Goal: Use online tool/utility: Utilize a website feature to perform a specific function

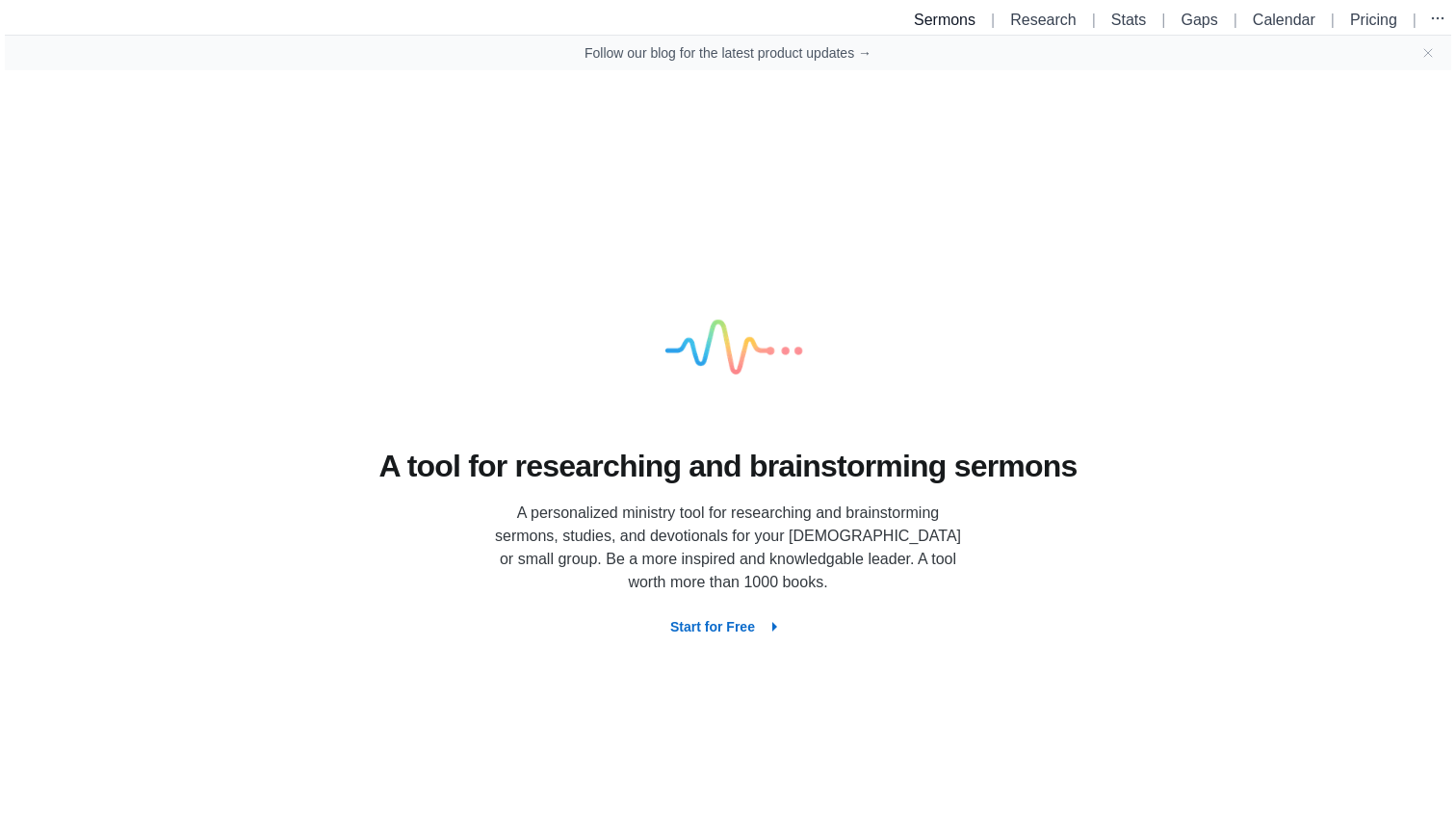
click at [930, 23] on link "Sermons" at bounding box center [945, 20] width 62 height 16
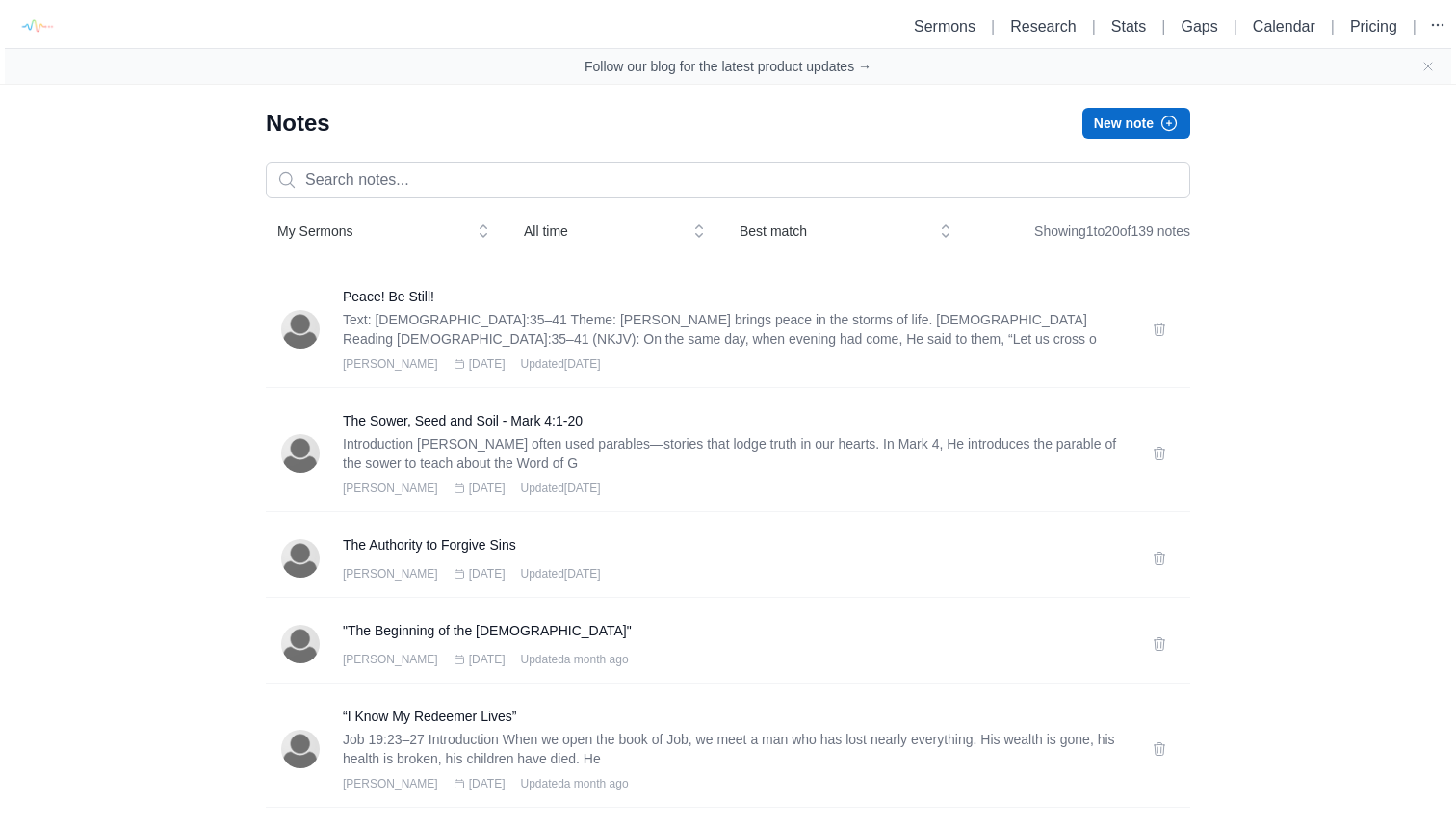
click at [1164, 126] on icon "button" at bounding box center [1169, 122] width 19 height 19
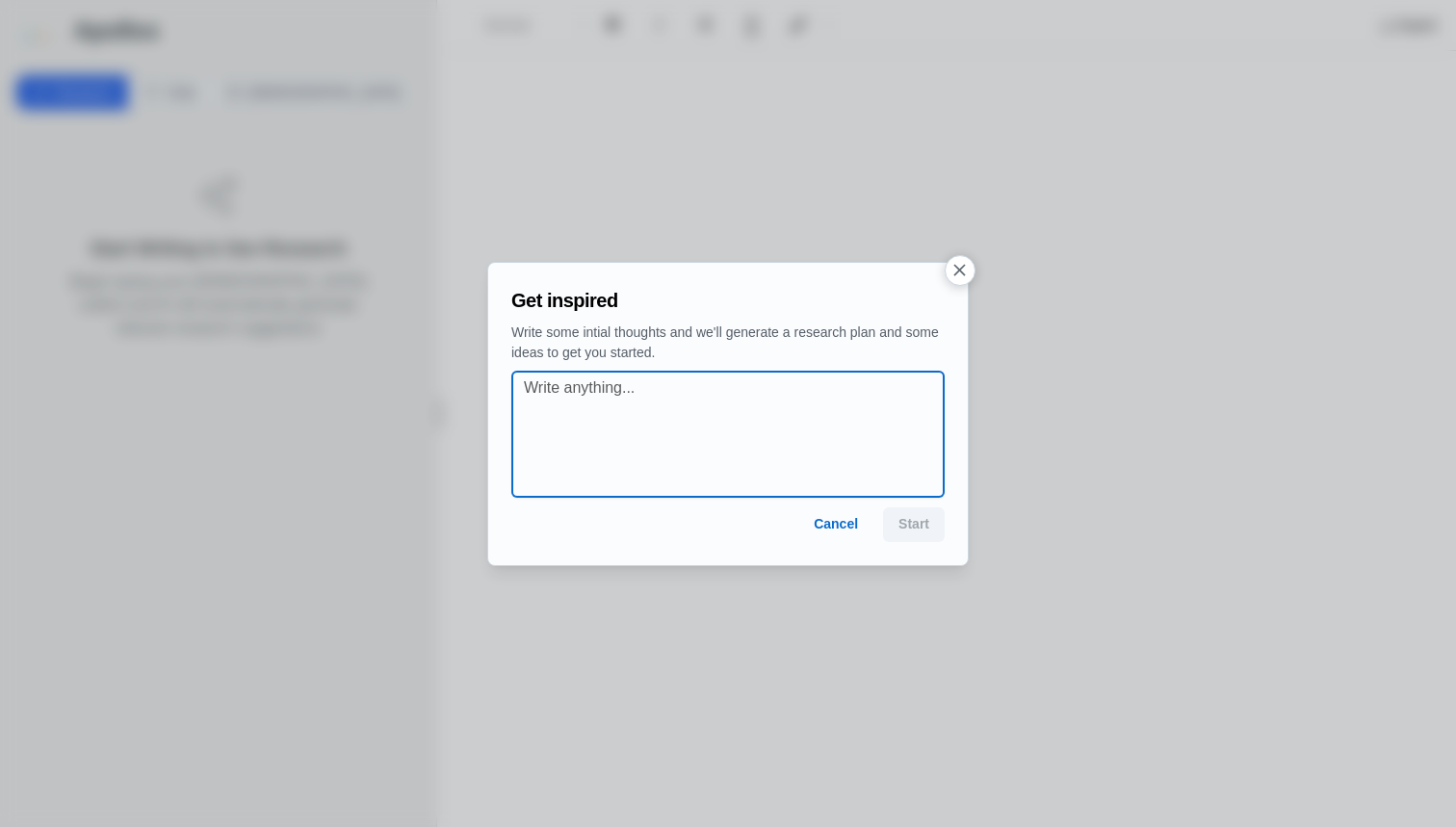
click at [603, 438] on textarea at bounding box center [734, 434] width 420 height 115
paste textarea "The Power to Set Free Text: Mark 5:1–20"
click at [562, 416] on textarea "The Power to Set Free Text: Mark 5:1–20" at bounding box center [734, 434] width 420 height 115
type textarea "The Power to Set Free - Mark 5:1–20"
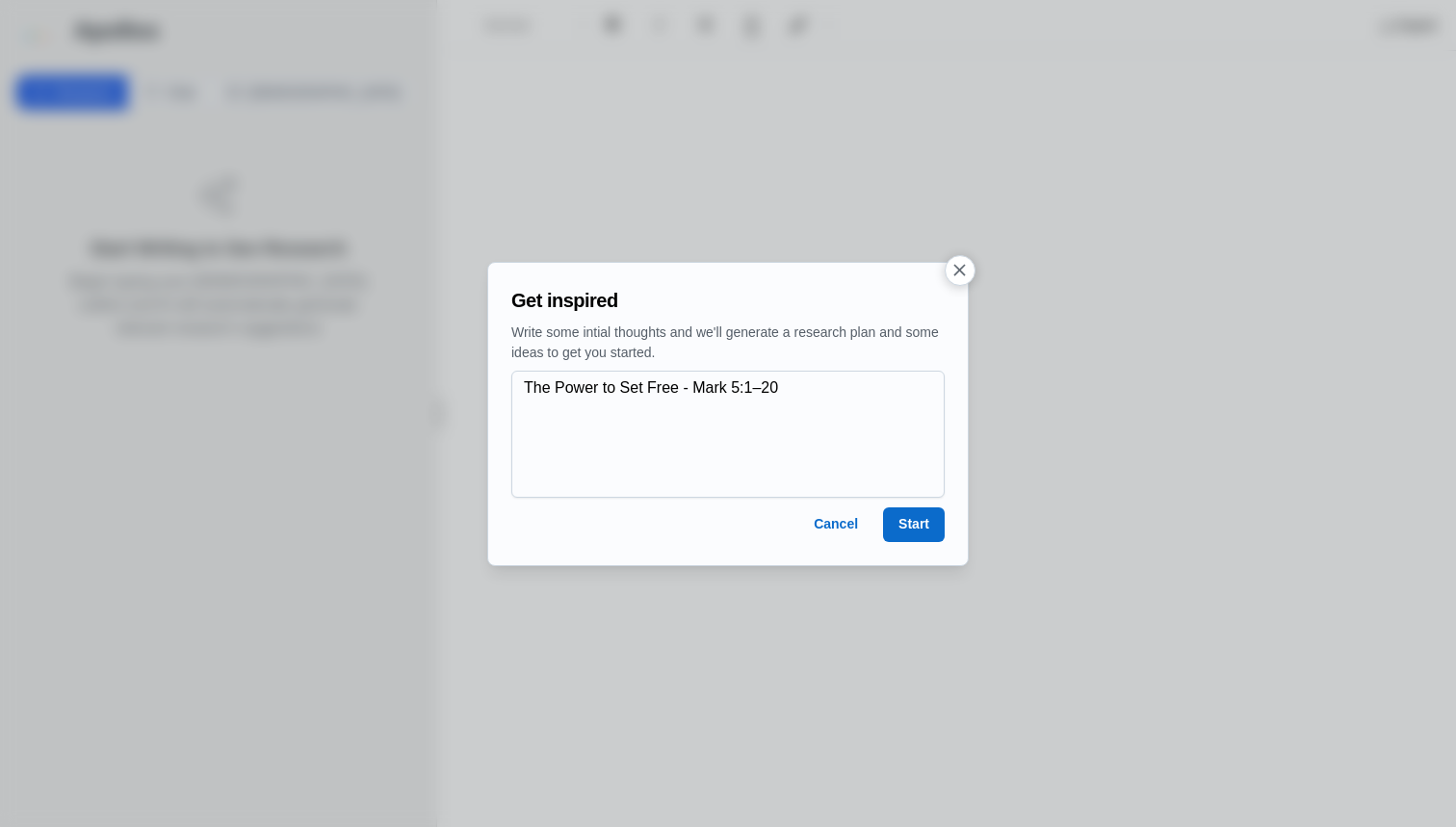
click at [903, 520] on button "Start" at bounding box center [914, 524] width 62 height 35
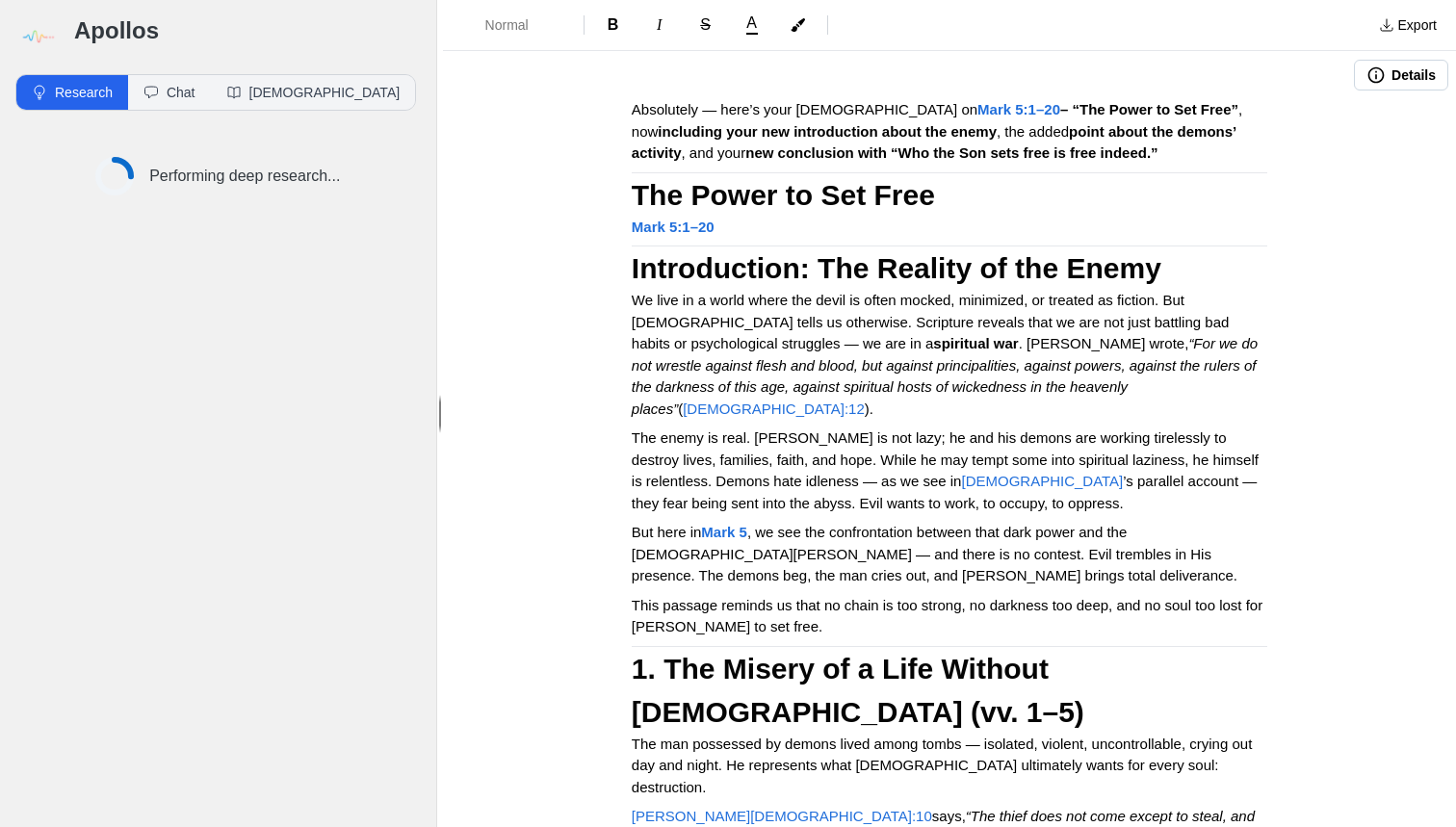
scroll to position [3, 1]
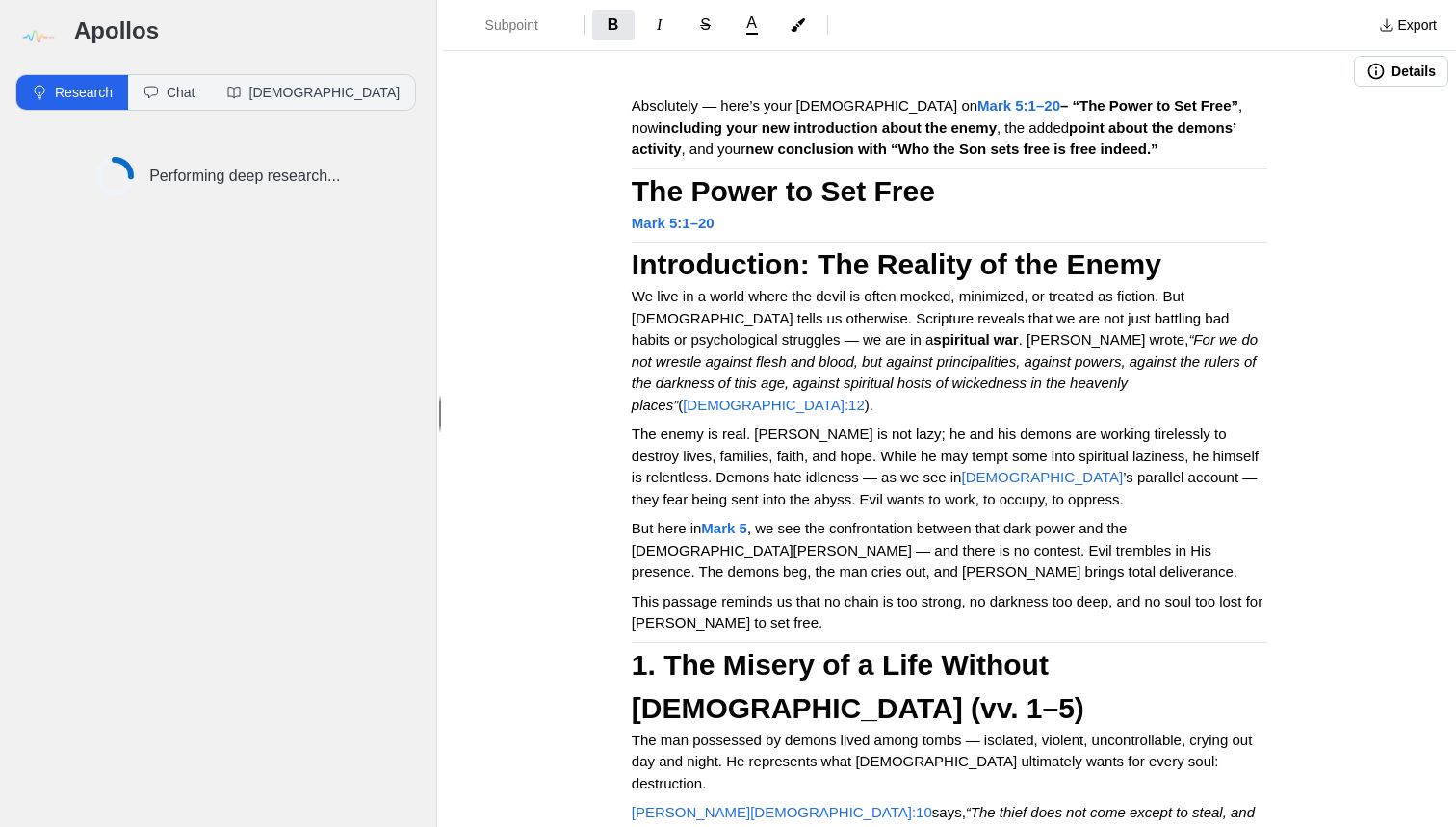
click at [638, 185] on strong "The Power to Set Free" at bounding box center [783, 191] width 303 height 32
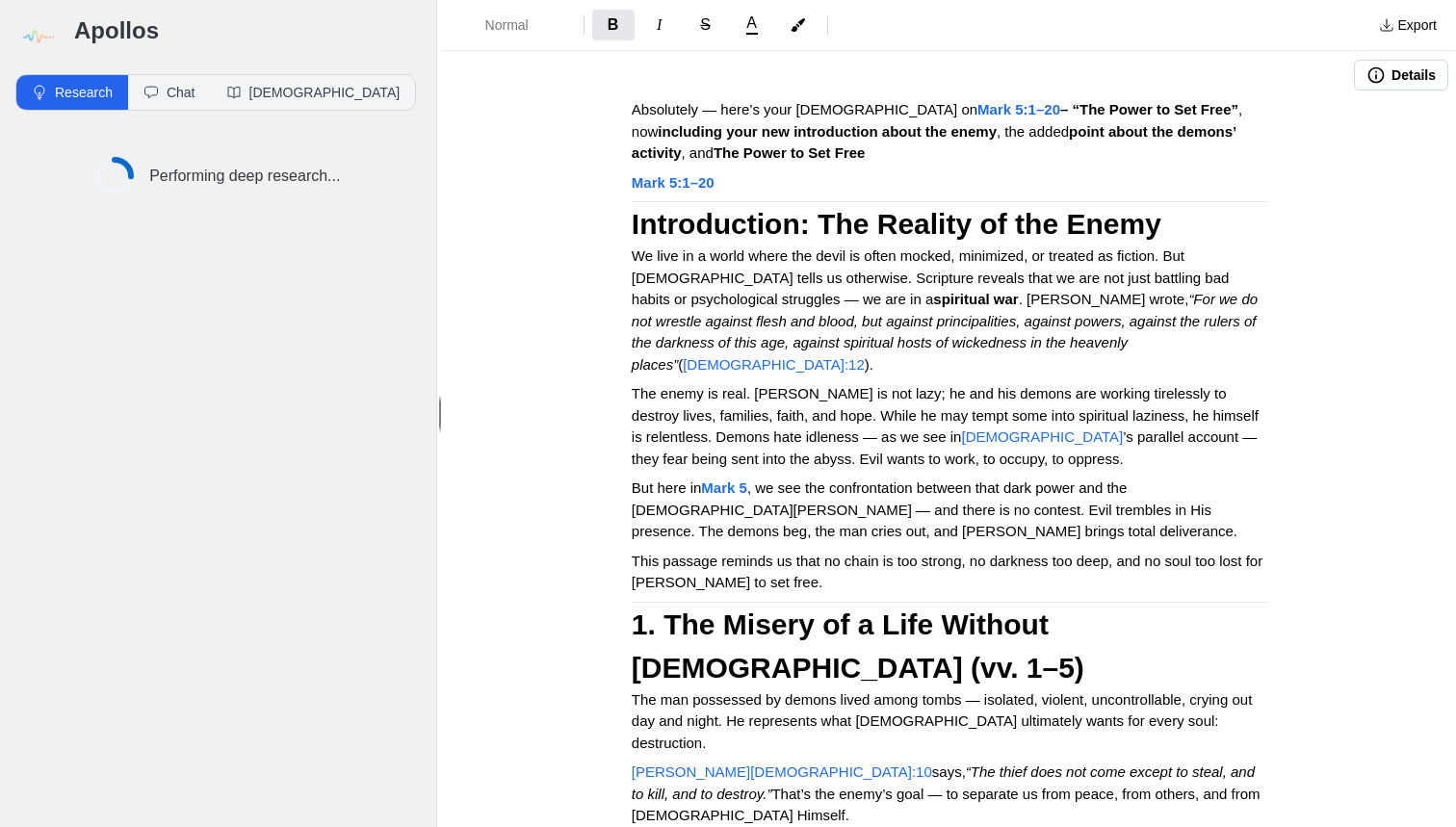
scroll to position [0, 0]
drag, startPoint x: 635, startPoint y: 107, endPoint x: 1254, endPoint y: 133, distance: 619.5
click at [1254, 133] on p "Absolutely — here’s your [DEMOGRAPHIC_DATA] on [DEMOGRAPHIC_DATA]:1–20 – “The P…" at bounding box center [949, 132] width 636 height 66
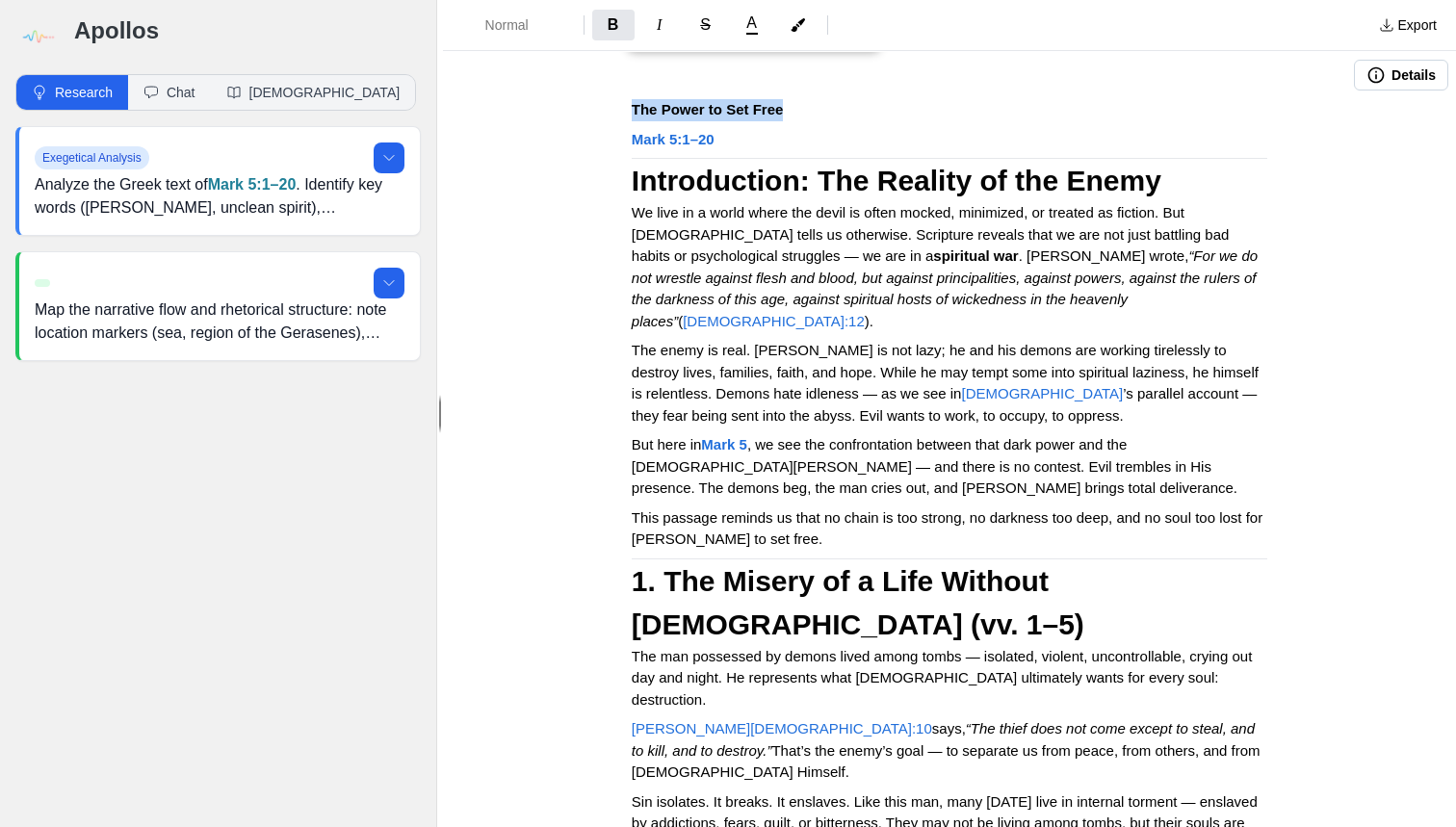
drag, startPoint x: 780, startPoint y: 104, endPoint x: 624, endPoint y: 93, distance: 156.4
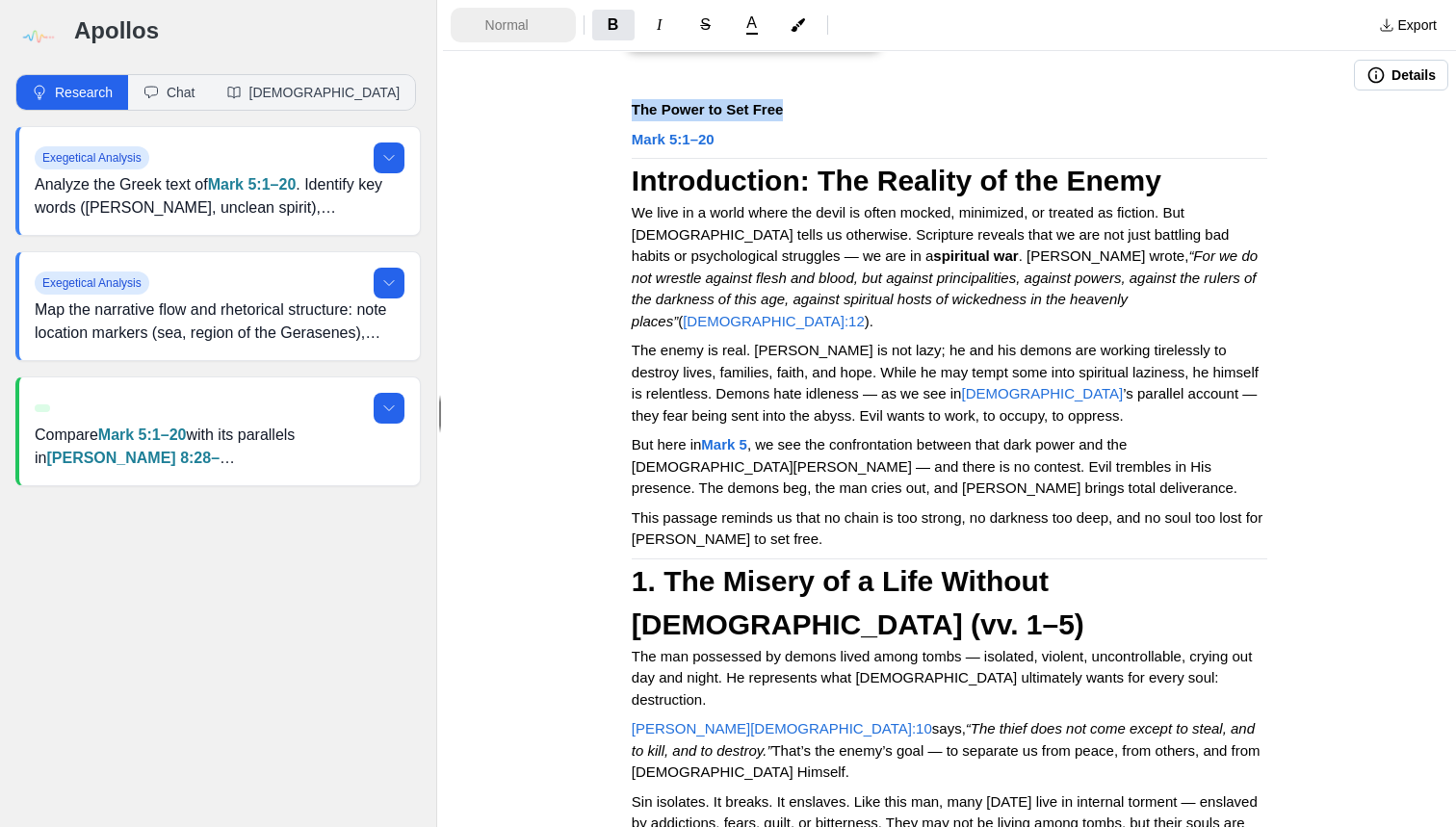
click at [514, 35] on button "Normal" at bounding box center [513, 25] width 125 height 35
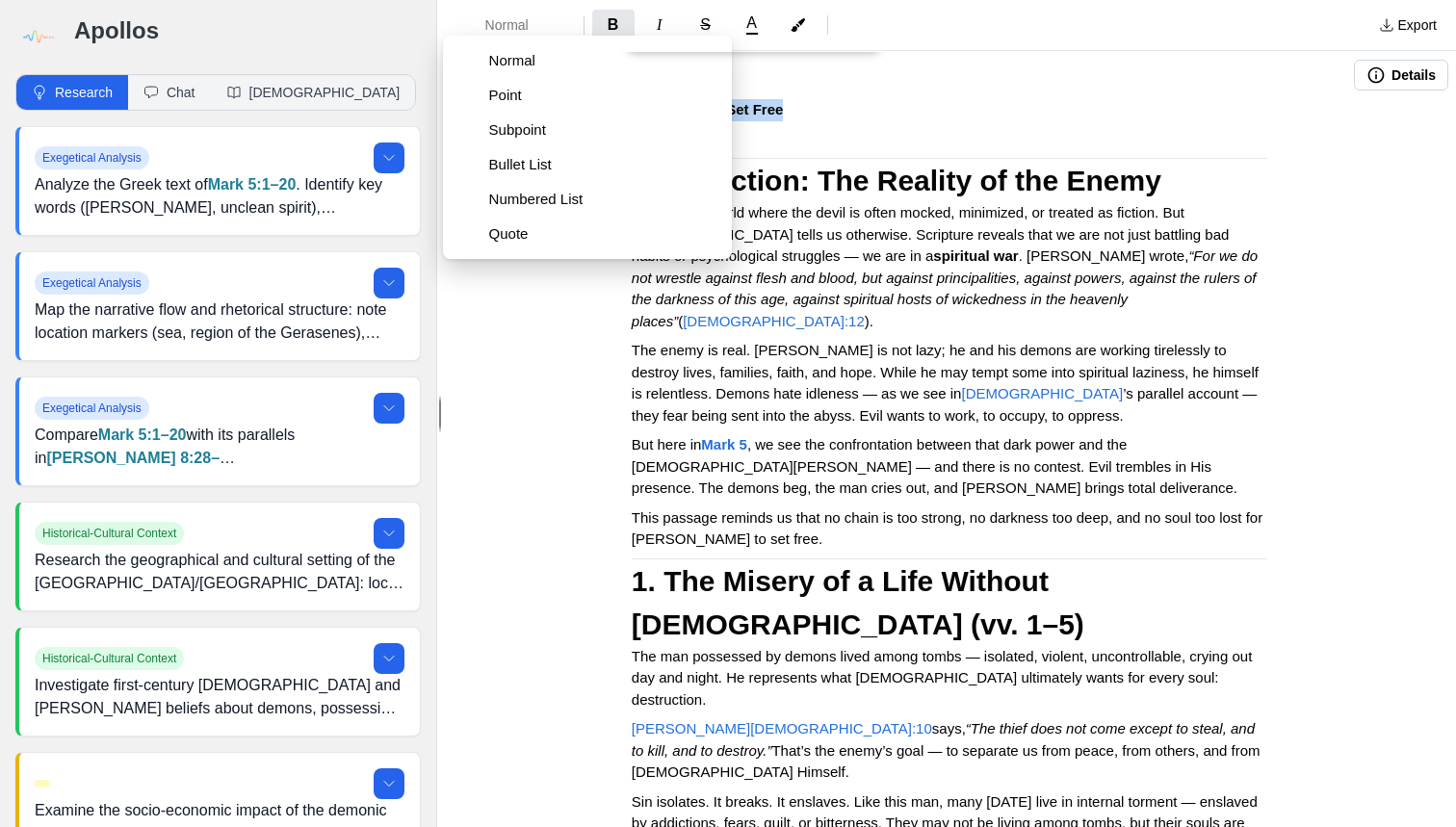
click at [514, 85] on span "Point" at bounding box center [603, 94] width 228 height 19
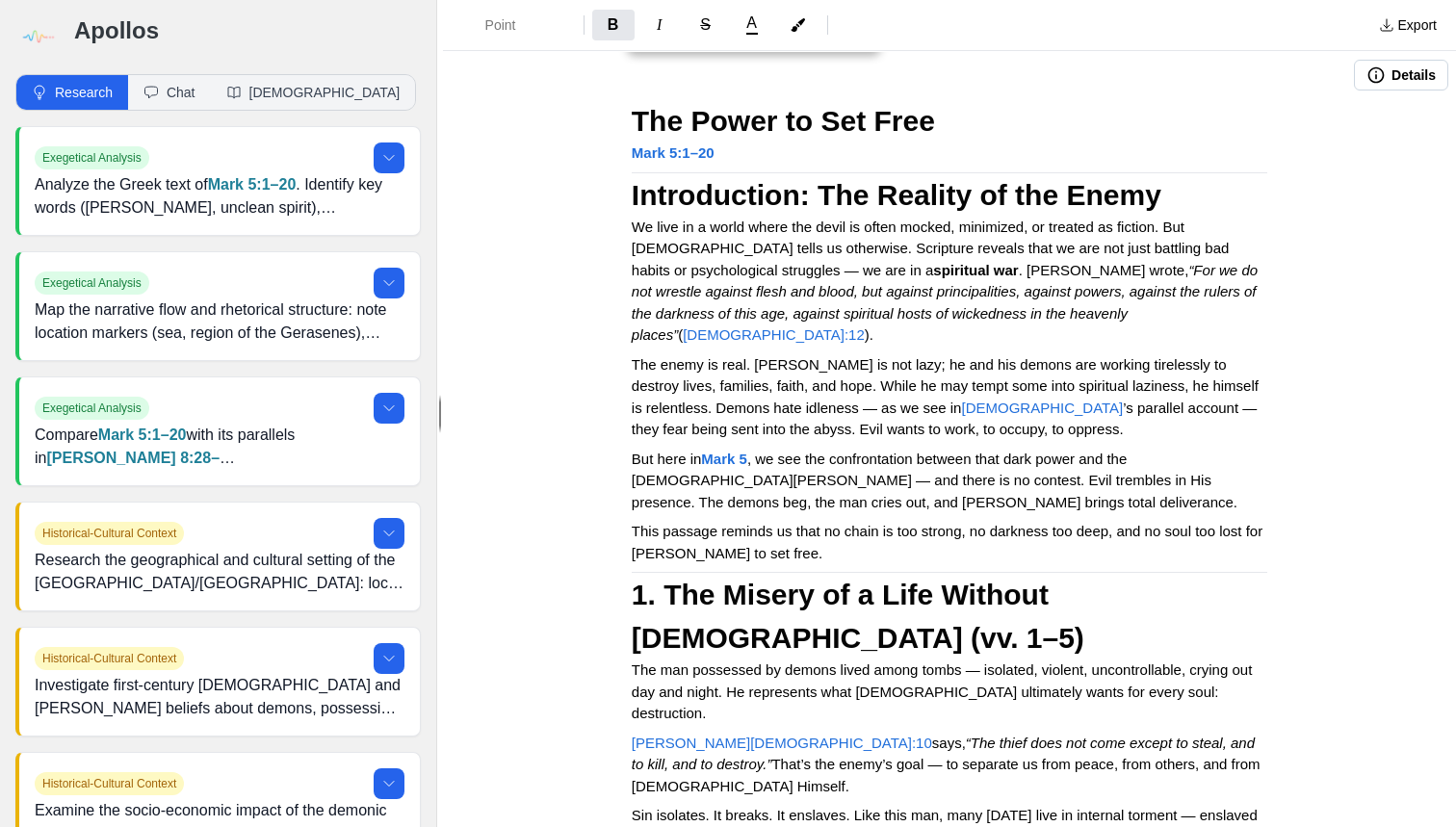
click at [993, 120] on h2 "The Power to Set Free" at bounding box center [949, 121] width 636 height 44
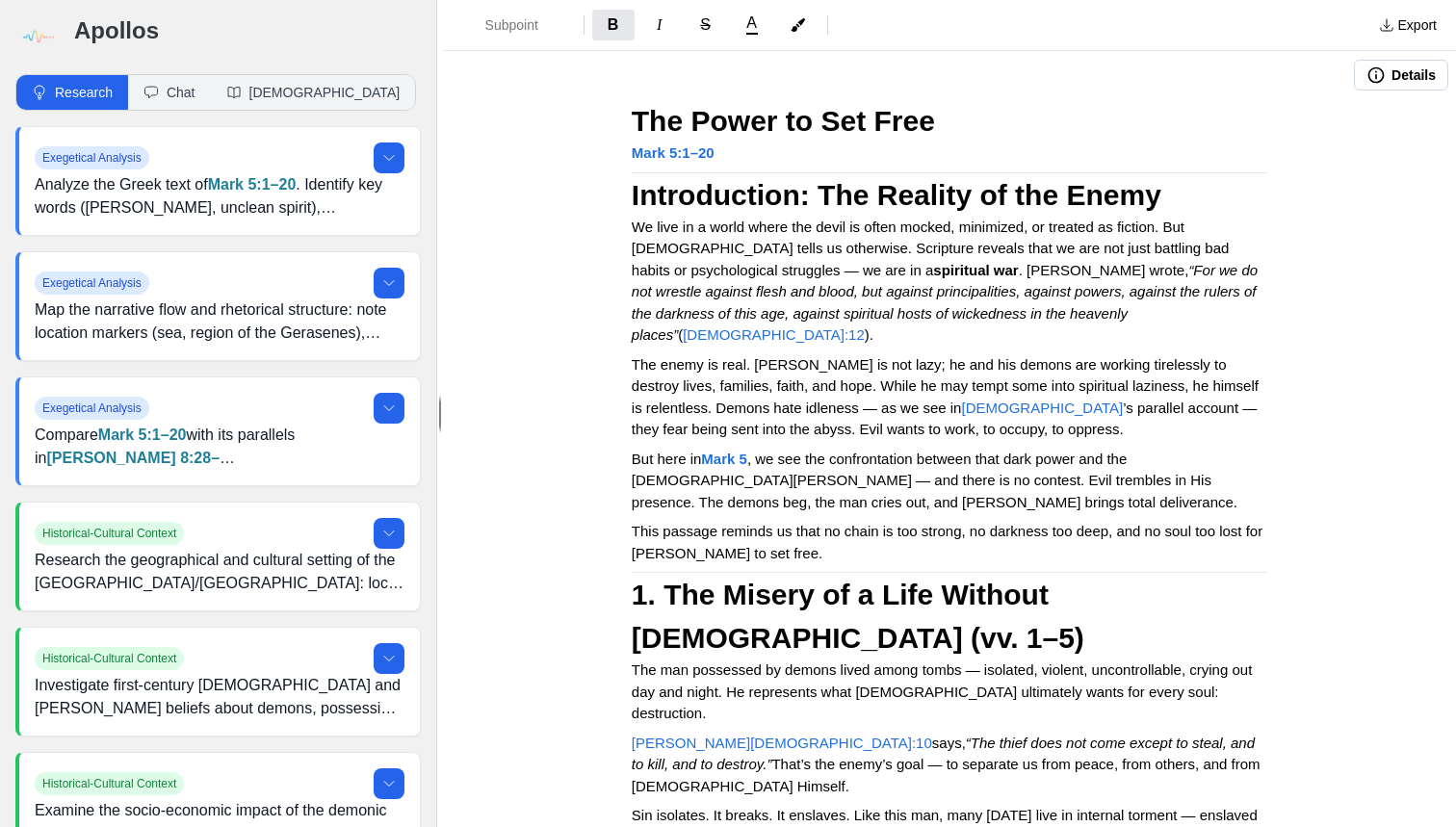
drag, startPoint x: 634, startPoint y: 185, endPoint x: 648, endPoint y: 187, distance: 14.1
click at [634, 185] on strong "Introduction: The Reality of the Enemy" at bounding box center [896, 195] width 530 height 32
click at [637, 578] on strong "1. The Misery of a Life Without [DEMOGRAPHIC_DATA] (vv. 1–5)" at bounding box center [857, 615] width 453 height 76
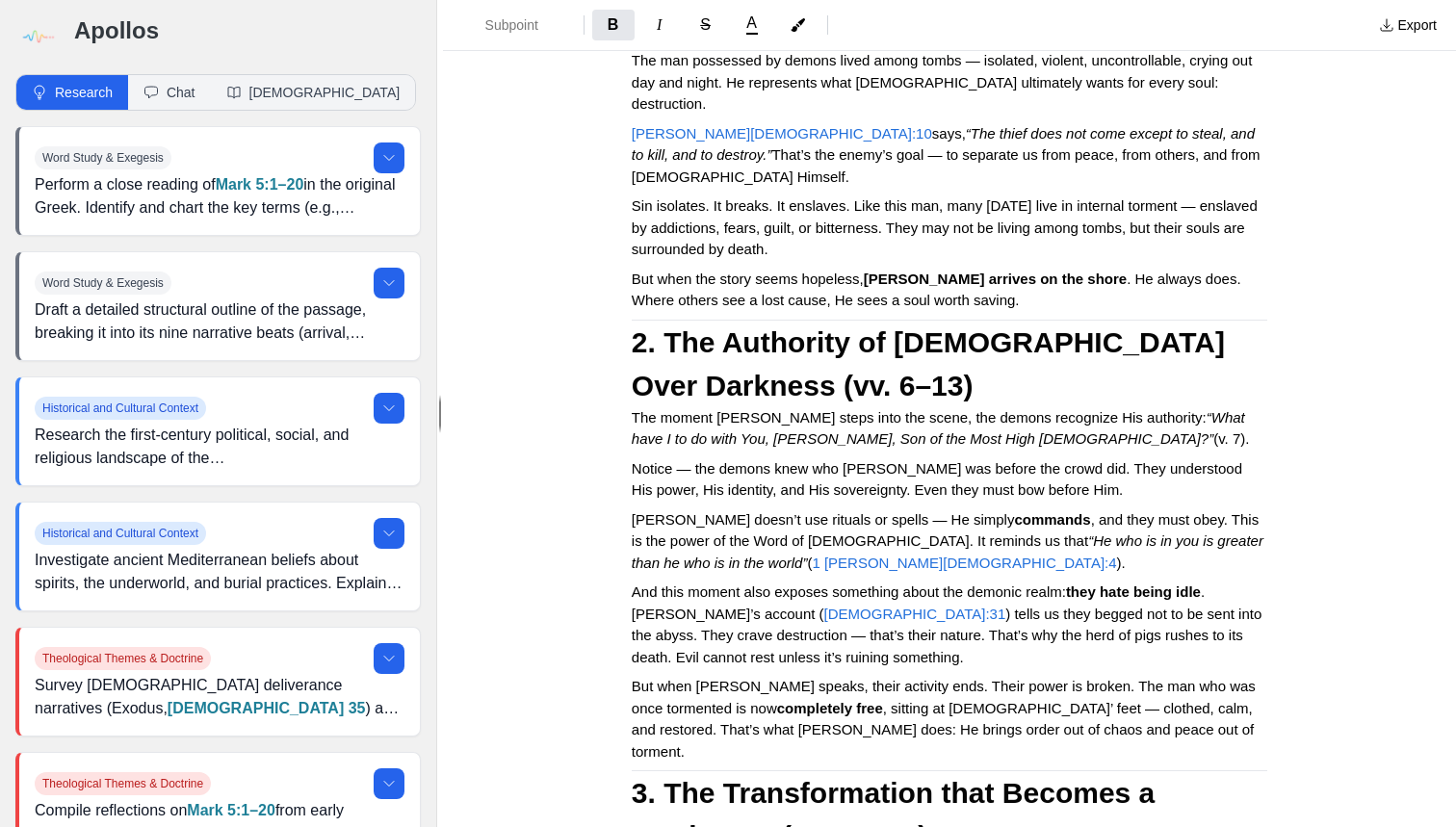
scroll to position [615, 0]
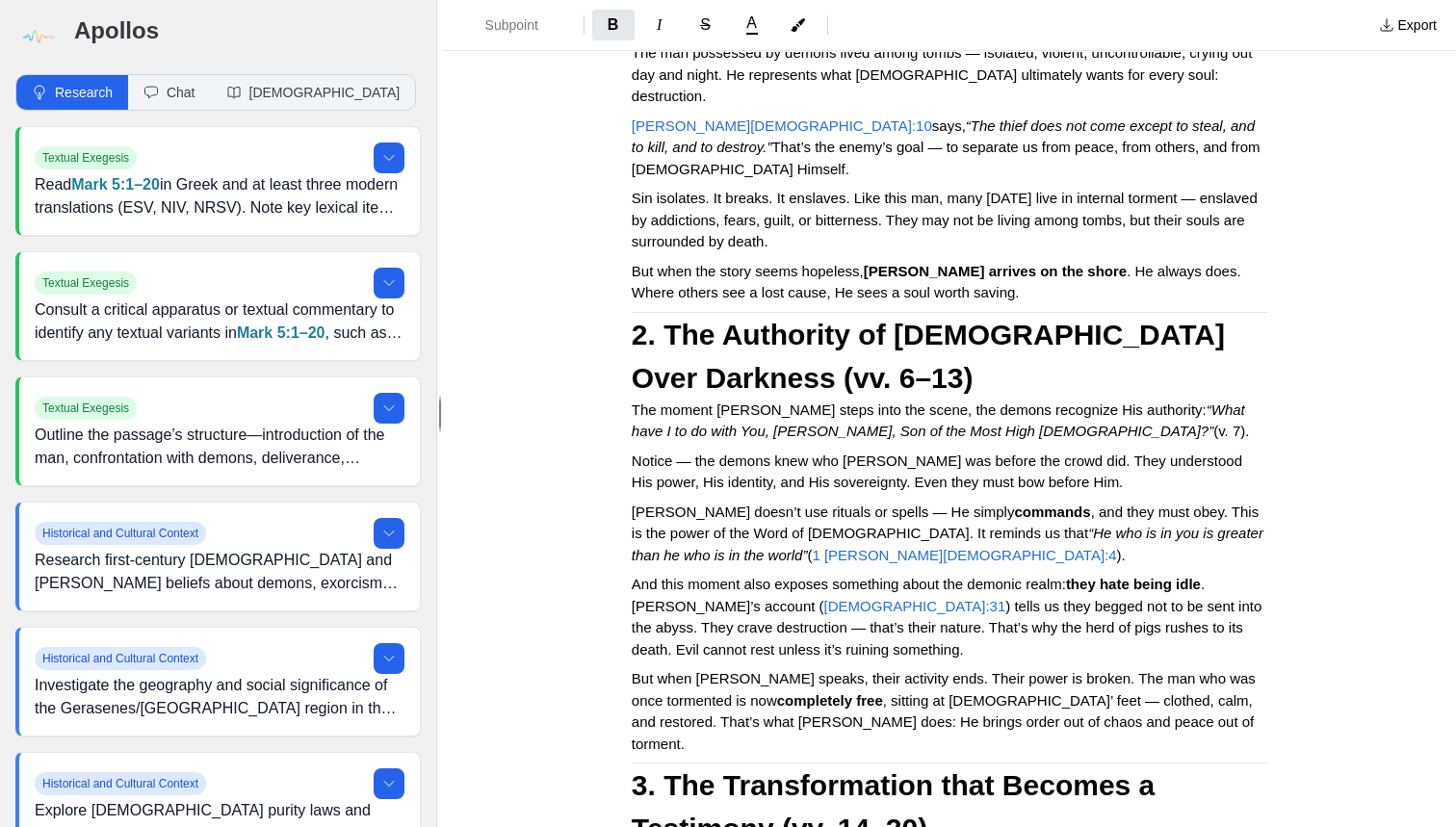
click at [637, 319] on strong "2. The Authority of [DEMOGRAPHIC_DATA] Over Darkness (vv. 6–13)" at bounding box center [932, 357] width 601 height 76
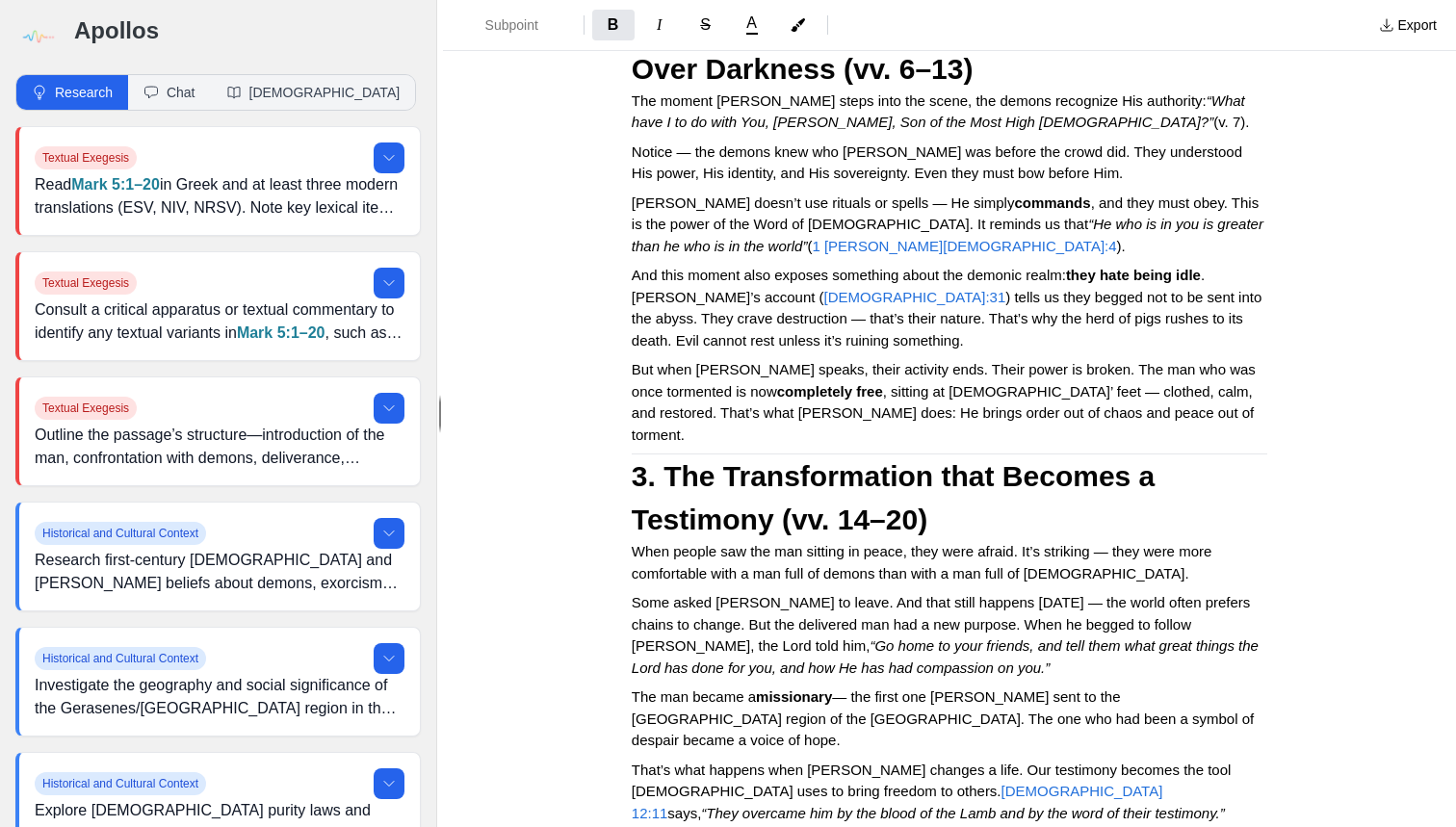
scroll to position [933, 0]
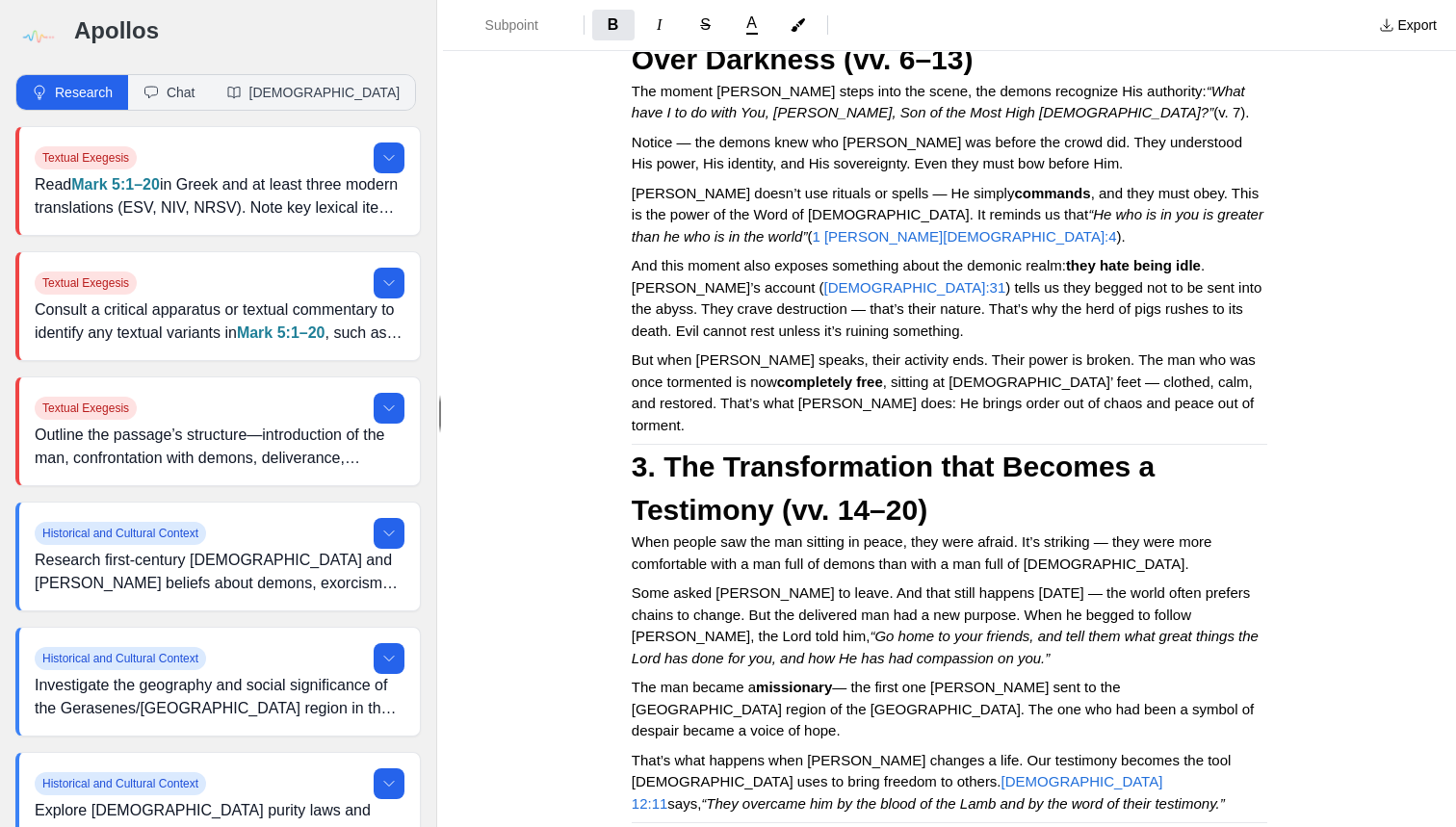
click at [629, 316] on div "The Power to Set Free Mark 5:1–20 Introduction: The Reality of the Enemy We liv…" at bounding box center [950, 266] width 771 height 2202
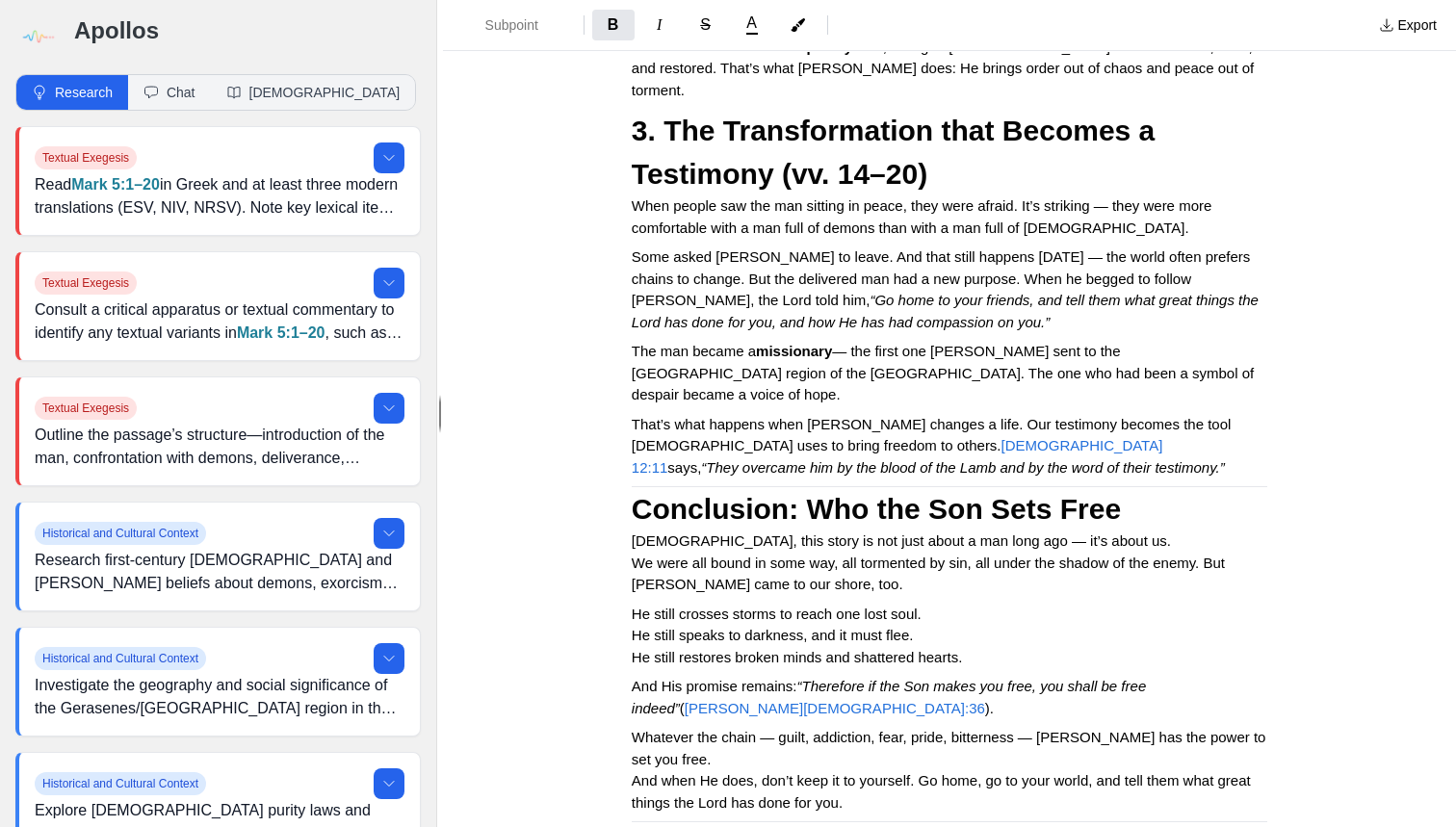
scroll to position [2, 2]
click at [634, 493] on strong "Conclusion: Who the Son Sets Free" at bounding box center [876, 509] width 489 height 32
drag, startPoint x: 632, startPoint y: 644, endPoint x: 1111, endPoint y: 688, distance: 481.0
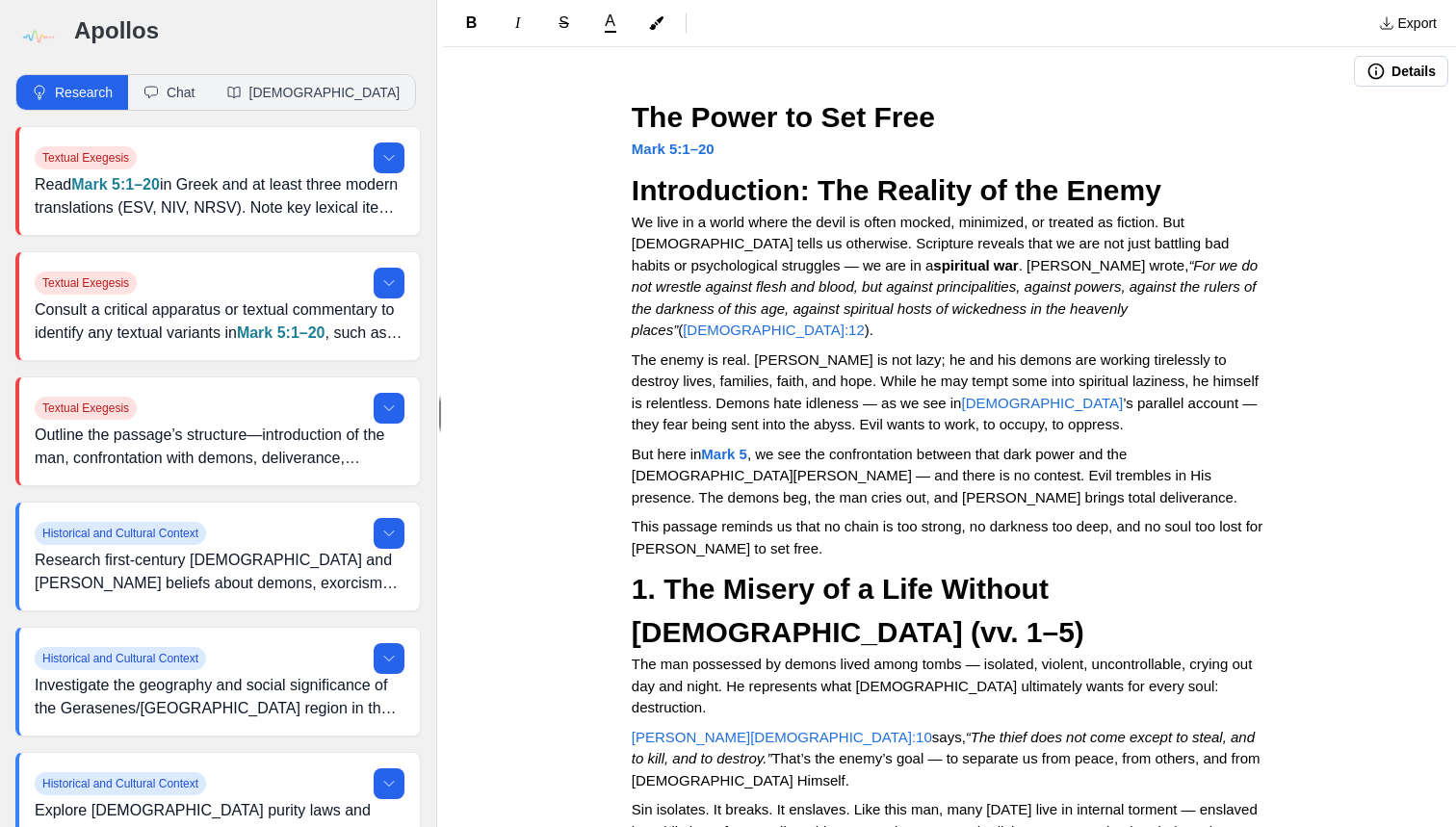
scroll to position [0, 0]
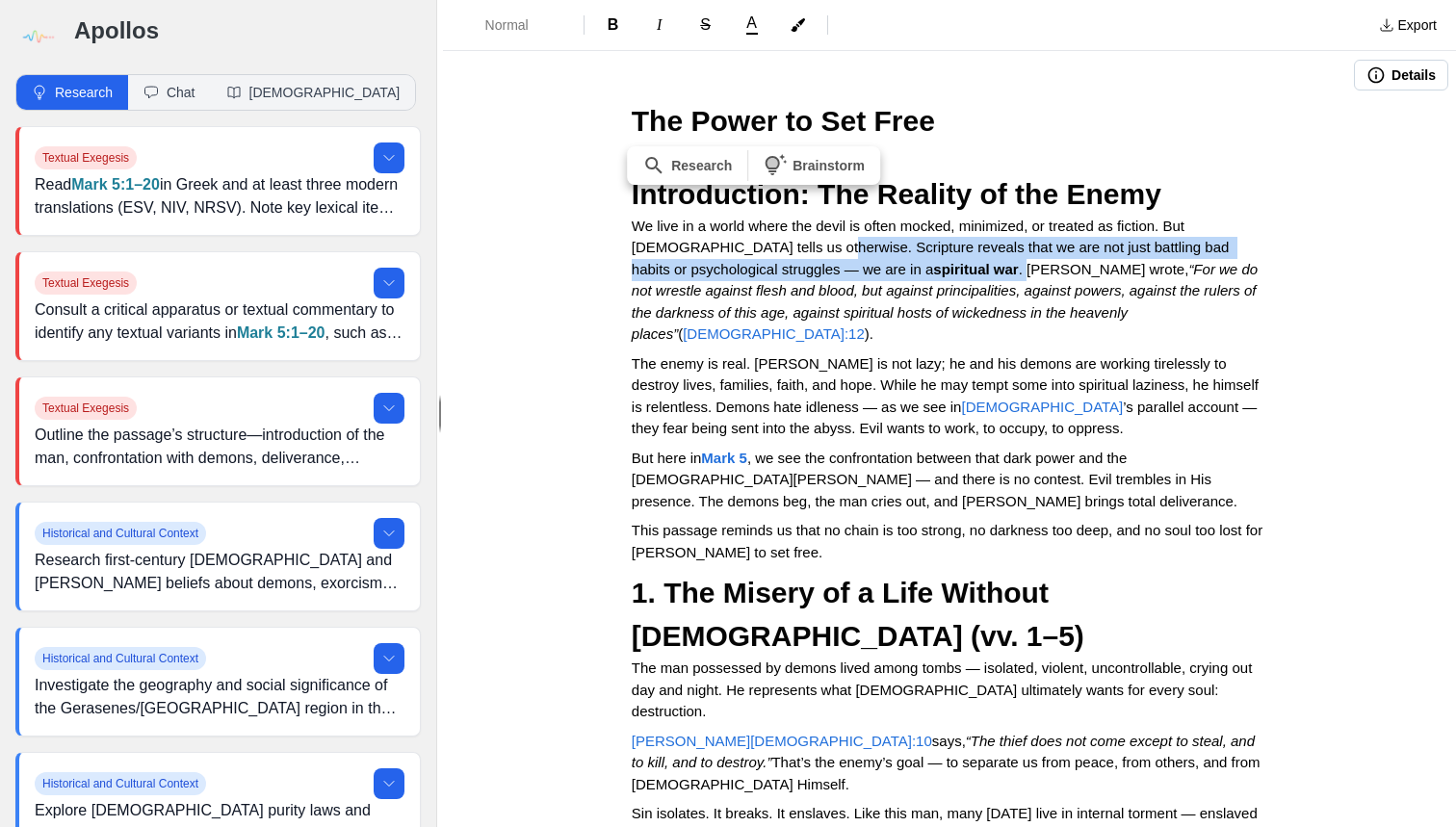
drag, startPoint x: 758, startPoint y: 239, endPoint x: 881, endPoint y: 265, distance: 125.7
click at [881, 265] on p "We live in a world where the devil is often mocked, minimized, or treated as fi…" at bounding box center [949, 280] width 636 height 130
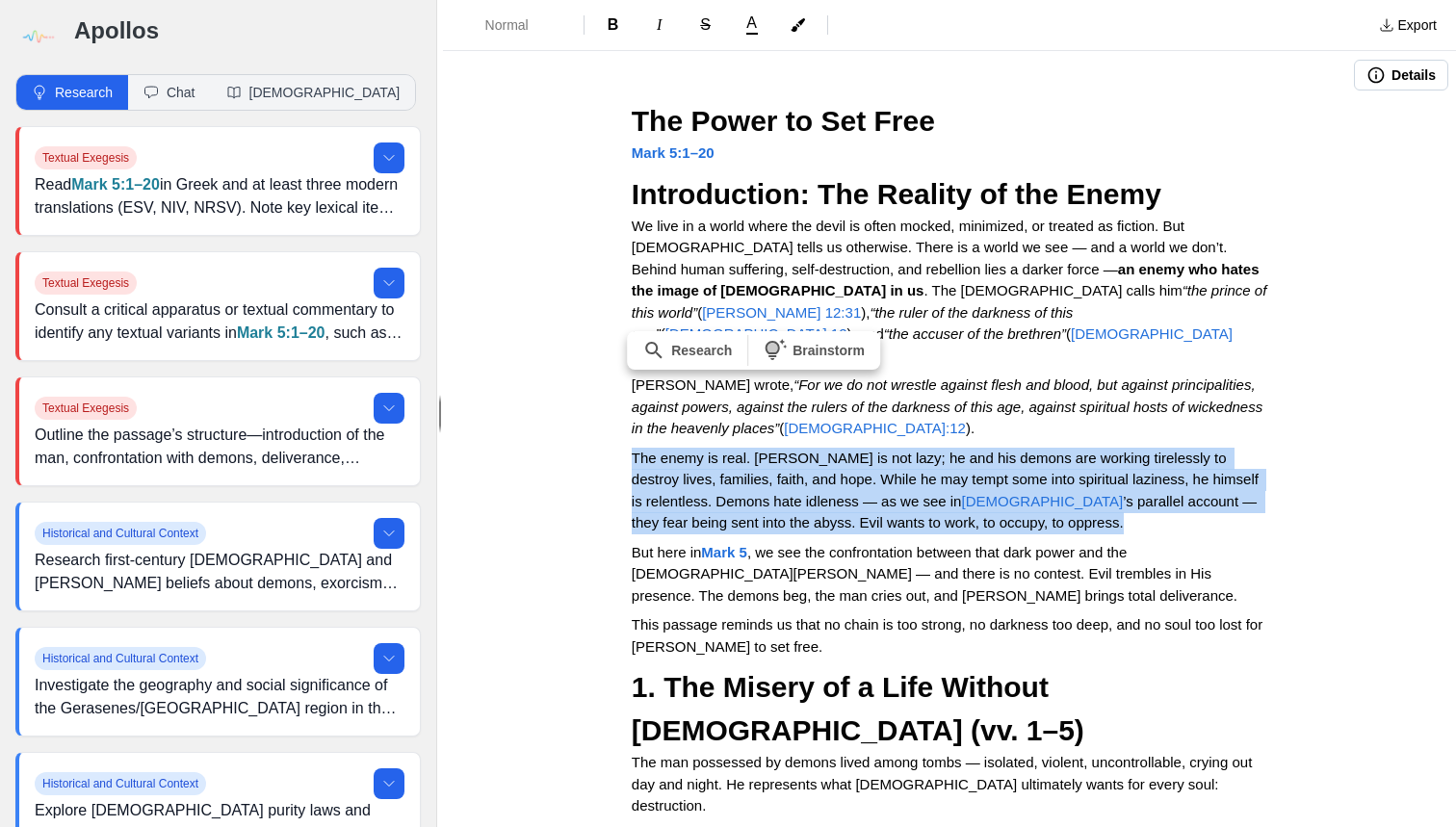
drag, startPoint x: 636, startPoint y: 430, endPoint x: 1166, endPoint y: 488, distance: 533.2
click at [1166, 488] on p "The enemy is real. [PERSON_NAME] is not lazy; he and his demons are working tir…" at bounding box center [949, 490] width 636 height 86
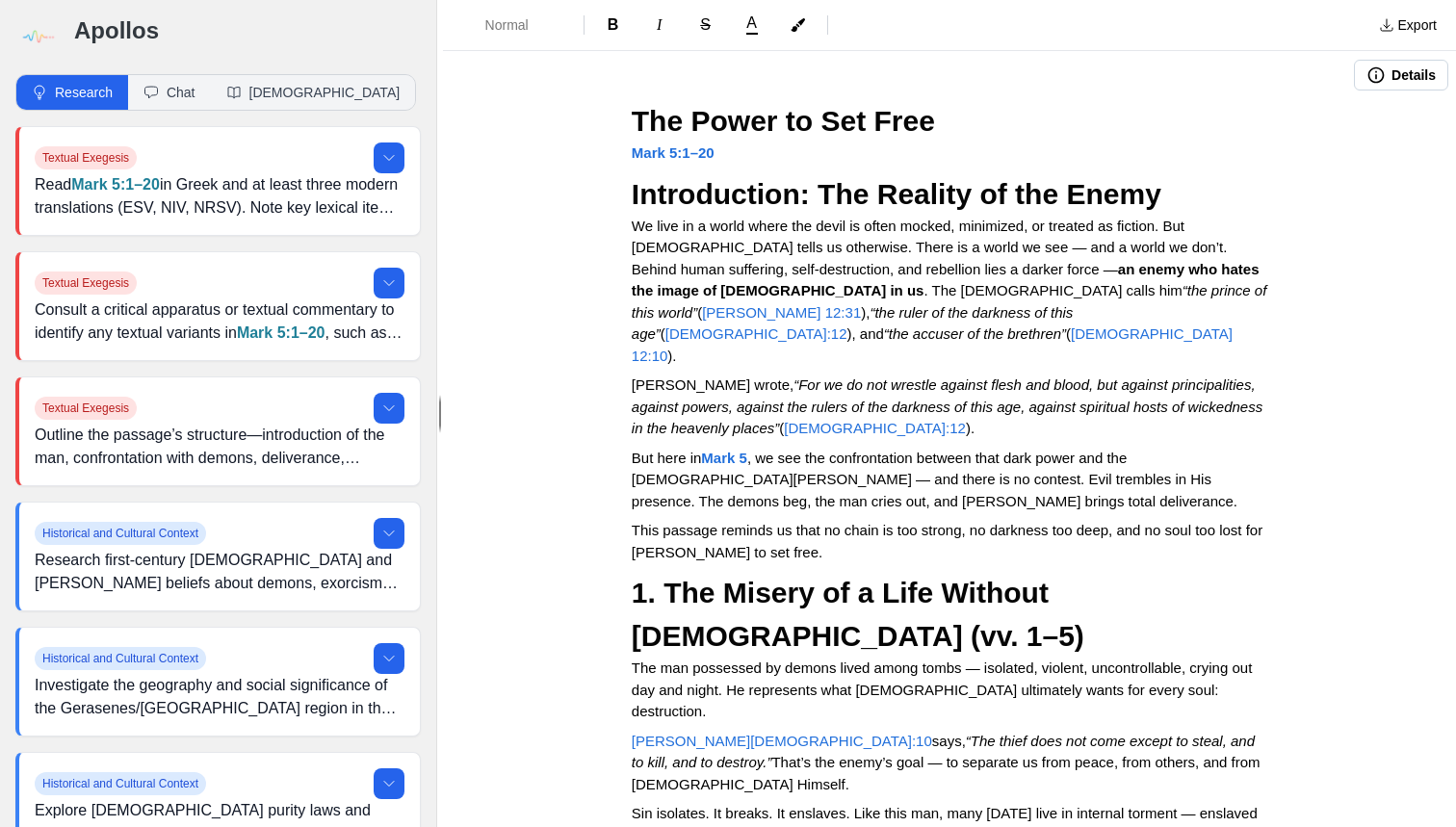
click at [762, 243] on span "We live in a world where the devil is often mocked, minimized, or treated as fi…" at bounding box center [930, 237] width 597 height 39
click at [754, 245] on span "We live in a world where the devil is often mocked, minimized, or treated as fi…" at bounding box center [930, 237] width 597 height 39
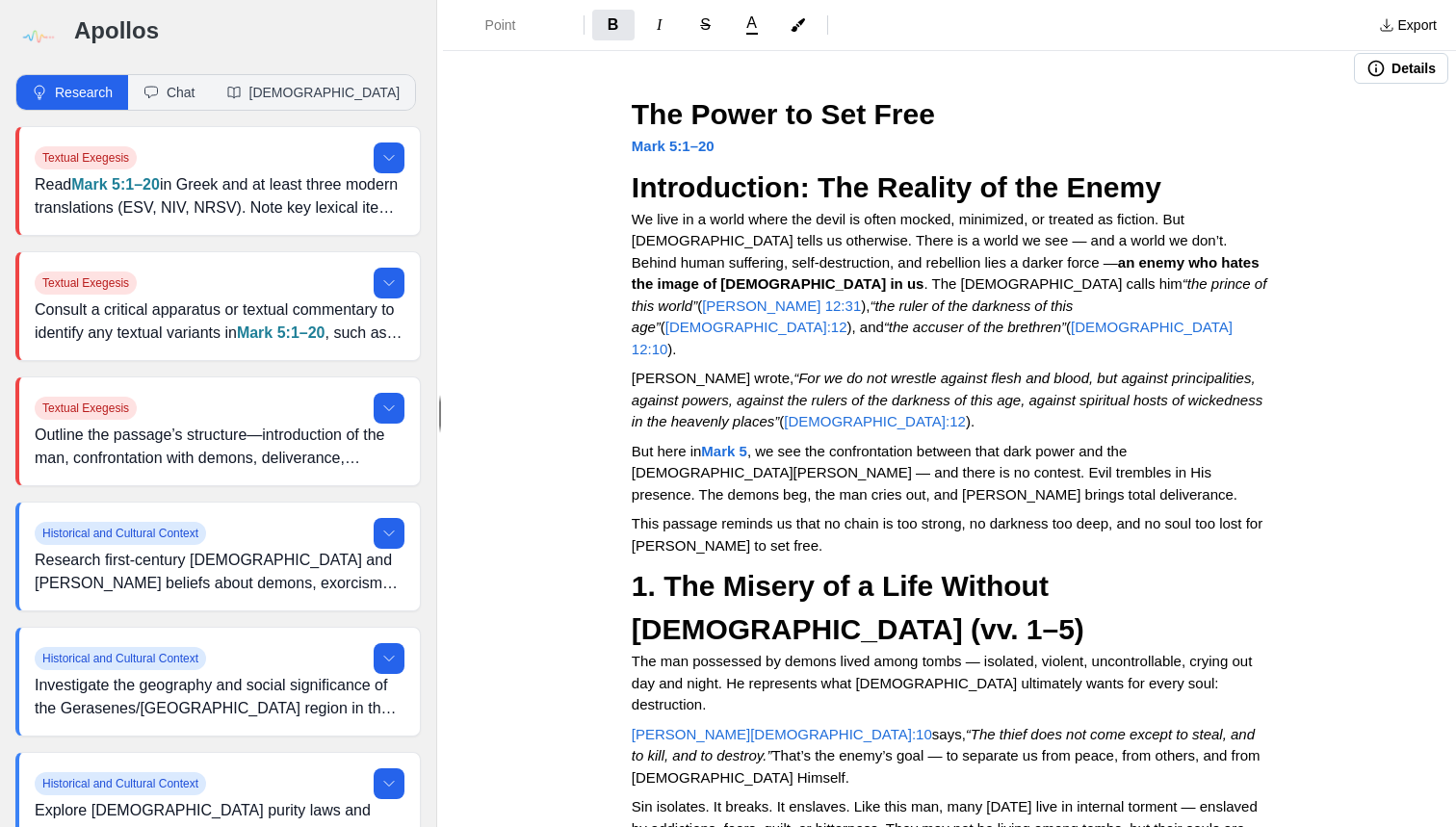
click at [814, 92] on h2 "The Power to Set Free" at bounding box center [949, 114] width 636 height 44
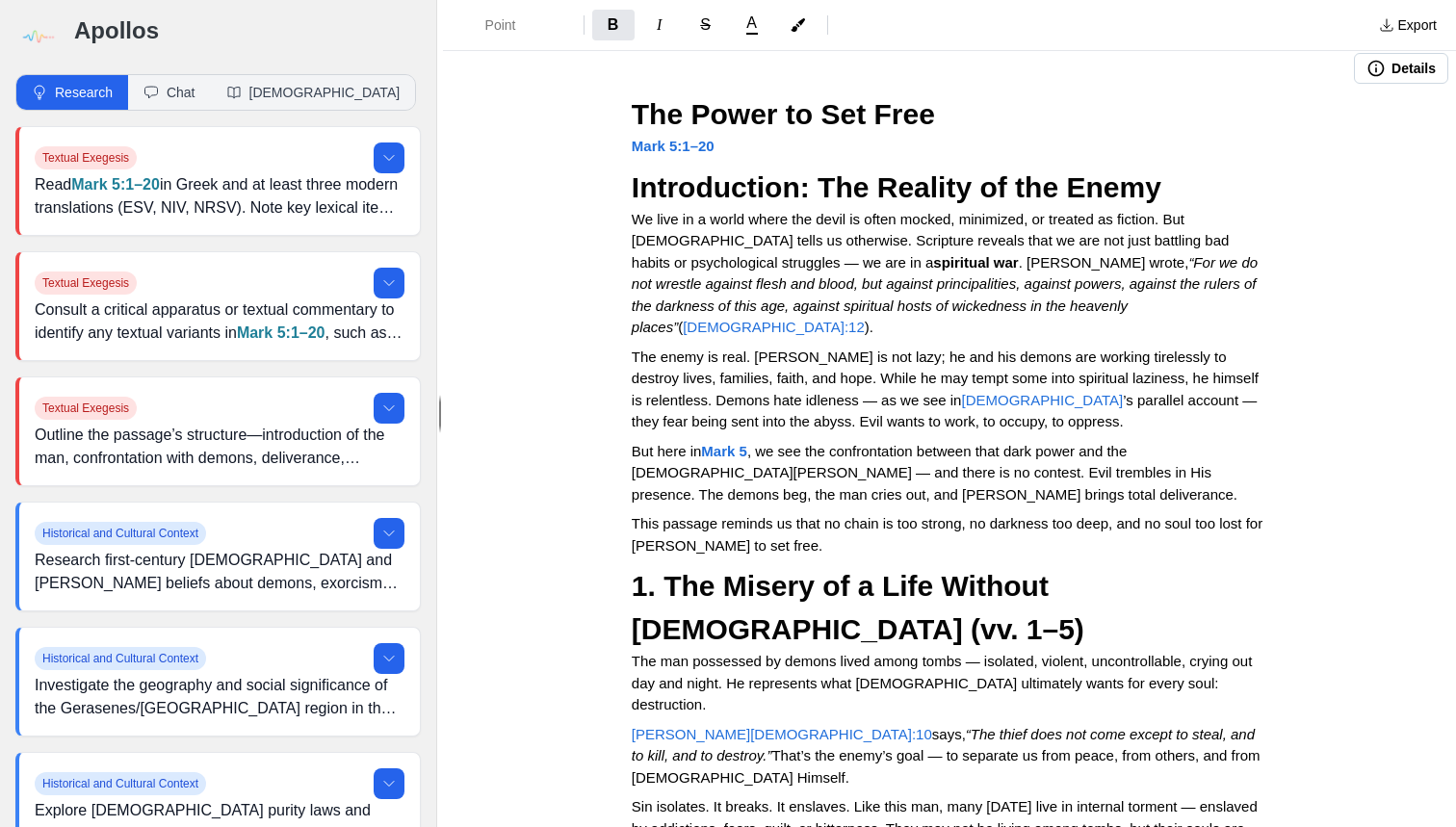
scroll to position [21, 0]
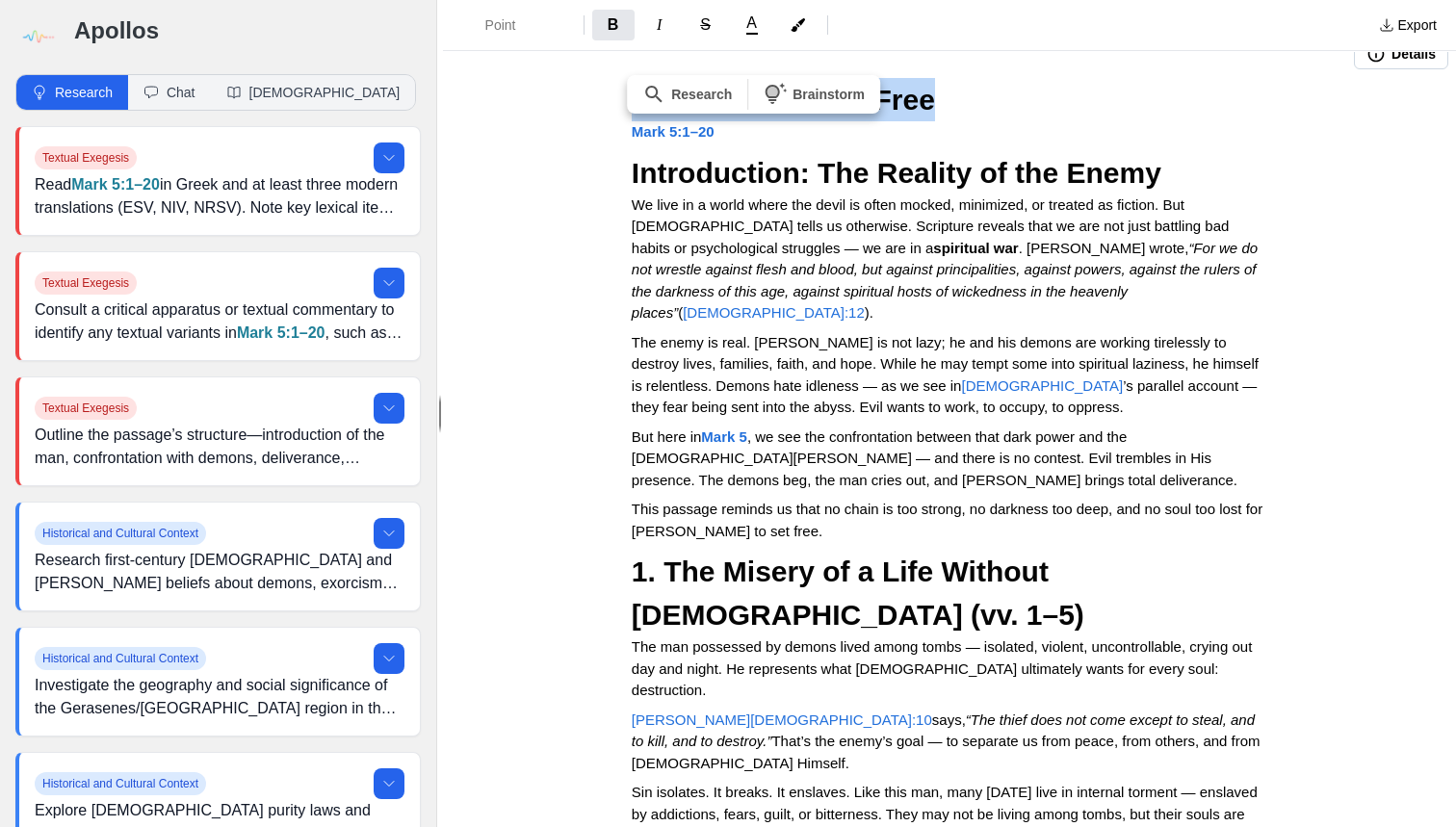
drag, startPoint x: 639, startPoint y: 101, endPoint x: 937, endPoint y: 107, distance: 298.1
click at [937, 108] on h2 "The Power to Set Free" at bounding box center [949, 99] width 636 height 44
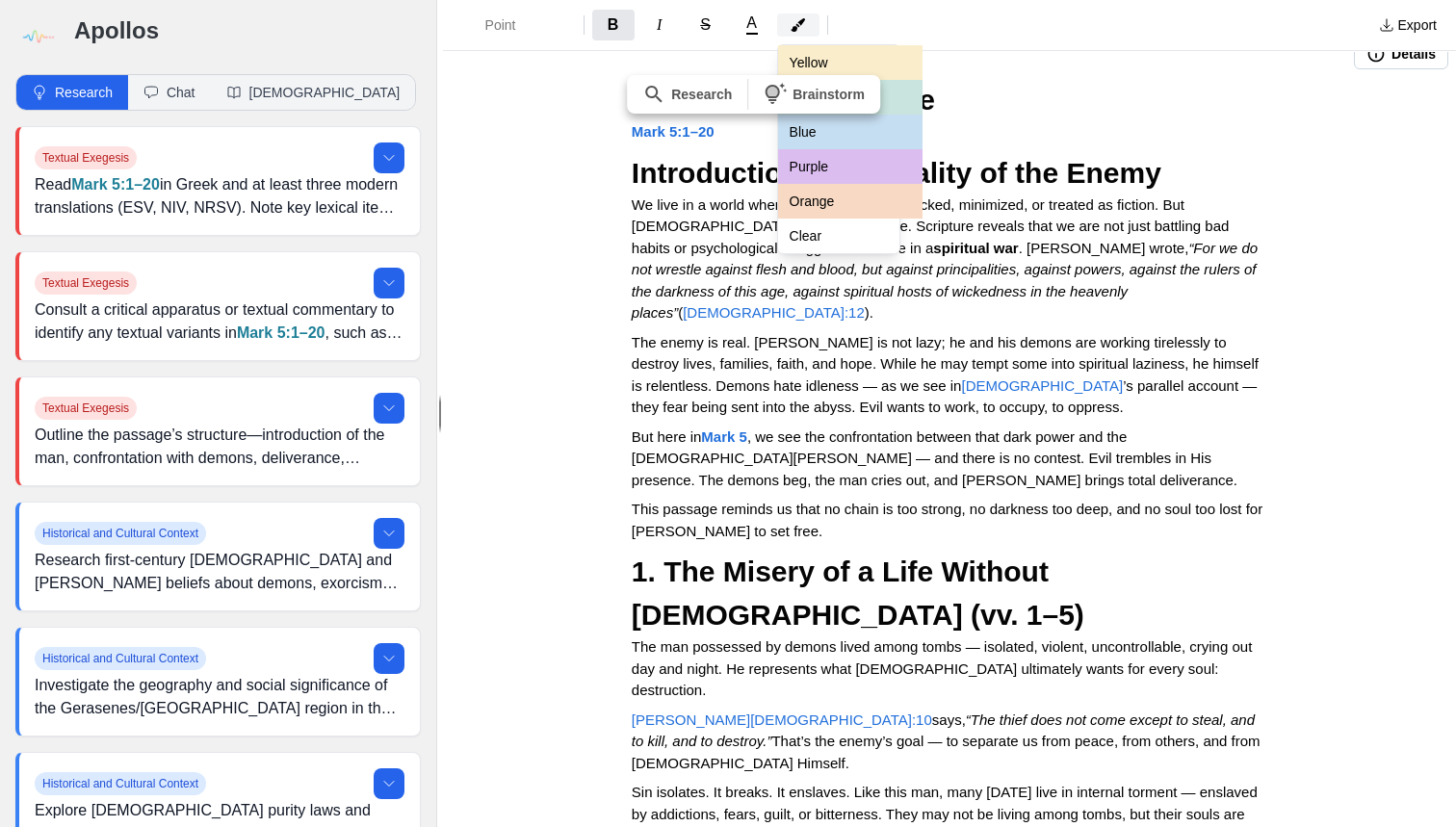
click at [798, 32] on icon "button" at bounding box center [798, 24] width 15 height 15
click at [999, 79] on div "Point B I S A Yellow Green Blue Purple Orange Clear Export Details The Power to…" at bounding box center [950, 414] width 1013 height 827
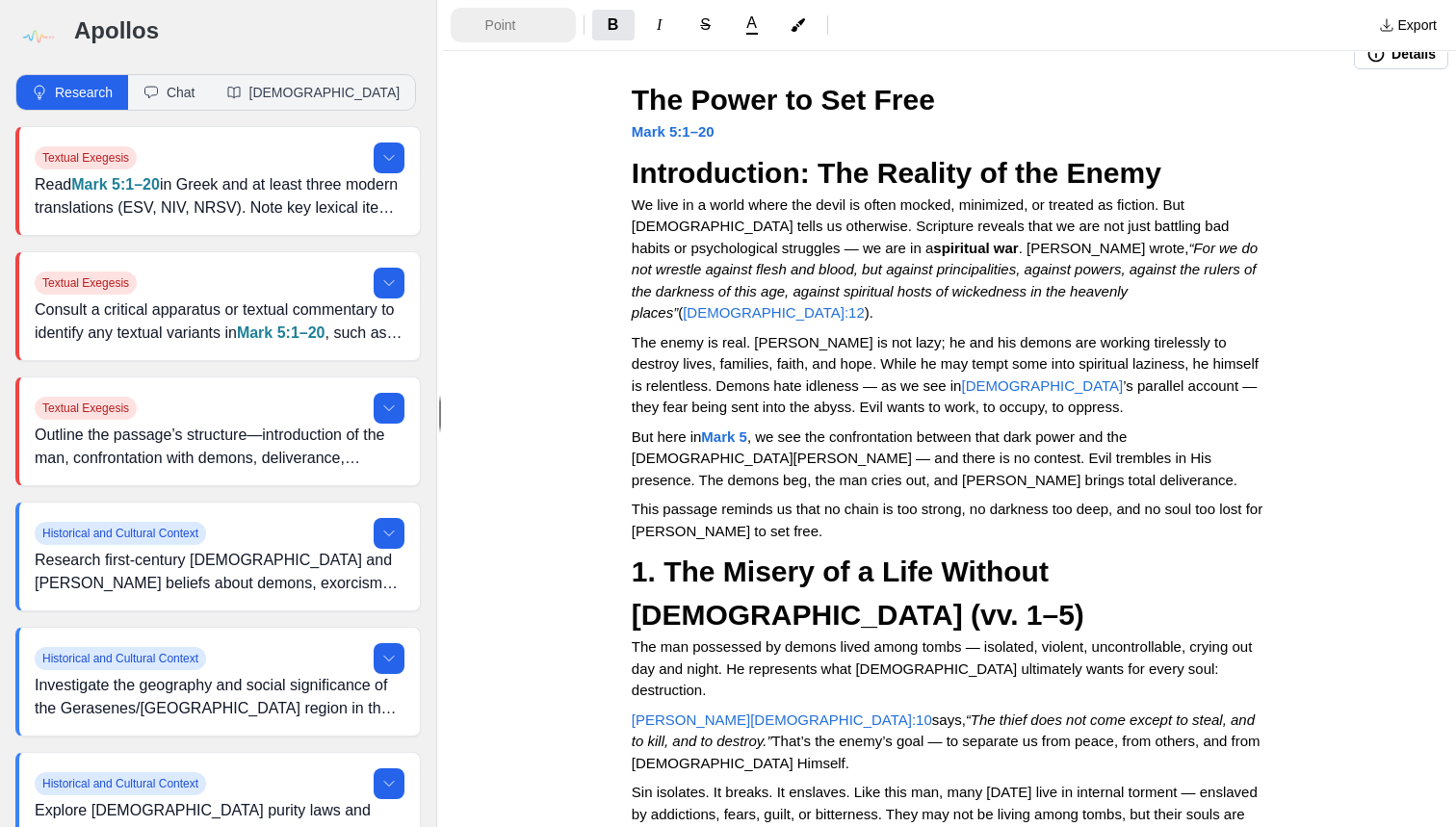
click at [485, 22] on span "Point" at bounding box center [519, 24] width 68 height 19
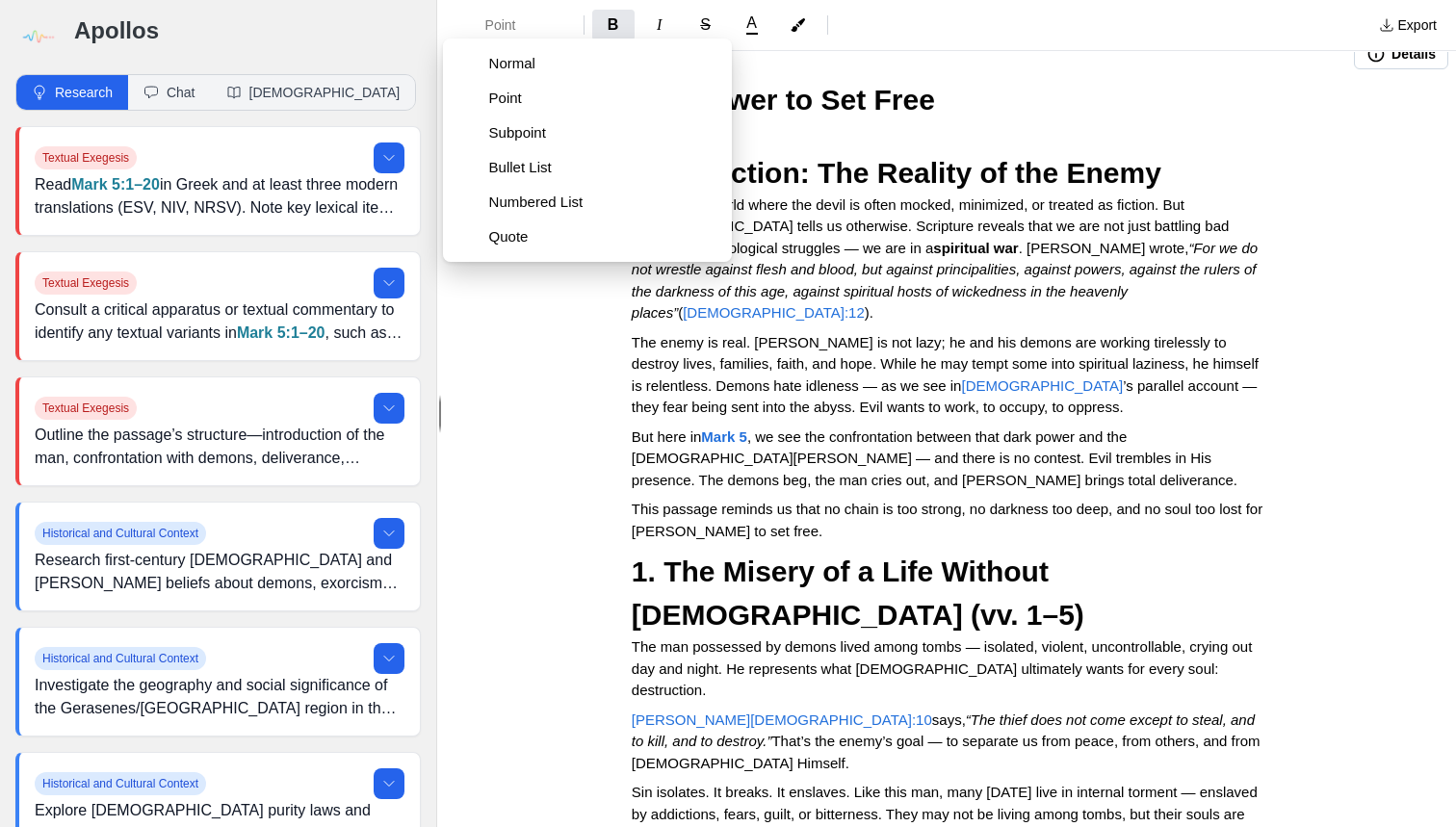
click at [894, 75] on div "Details" at bounding box center [950, 54] width 1013 height 47
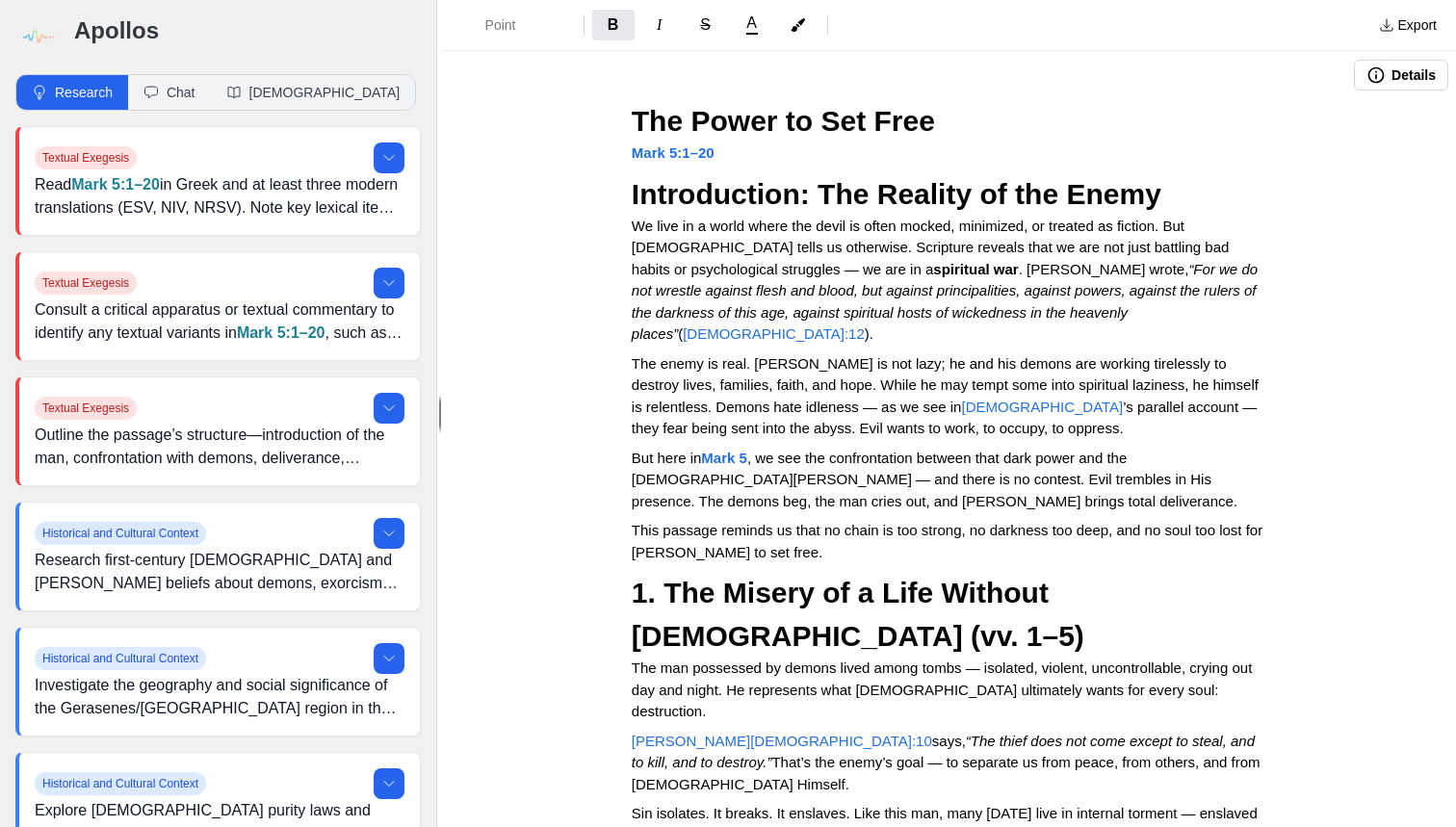
scroll to position [0, 0]
click at [1399, 85] on button "Details" at bounding box center [1401, 75] width 94 height 31
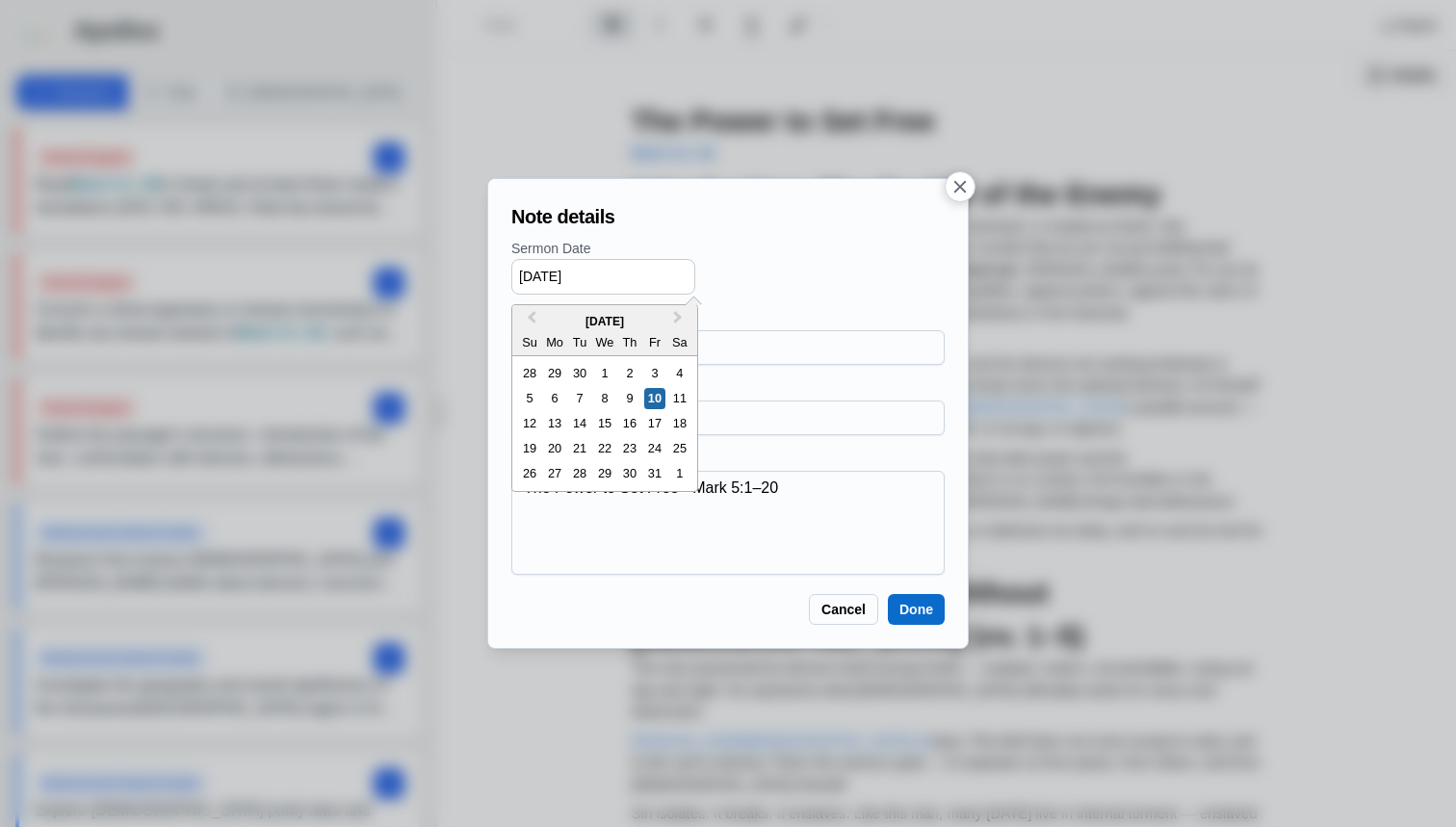
click at [595, 290] on input "[DATE]" at bounding box center [603, 277] width 184 height 36
click at [528, 420] on div "12" at bounding box center [529, 422] width 21 height 21
type input "[DATE]"
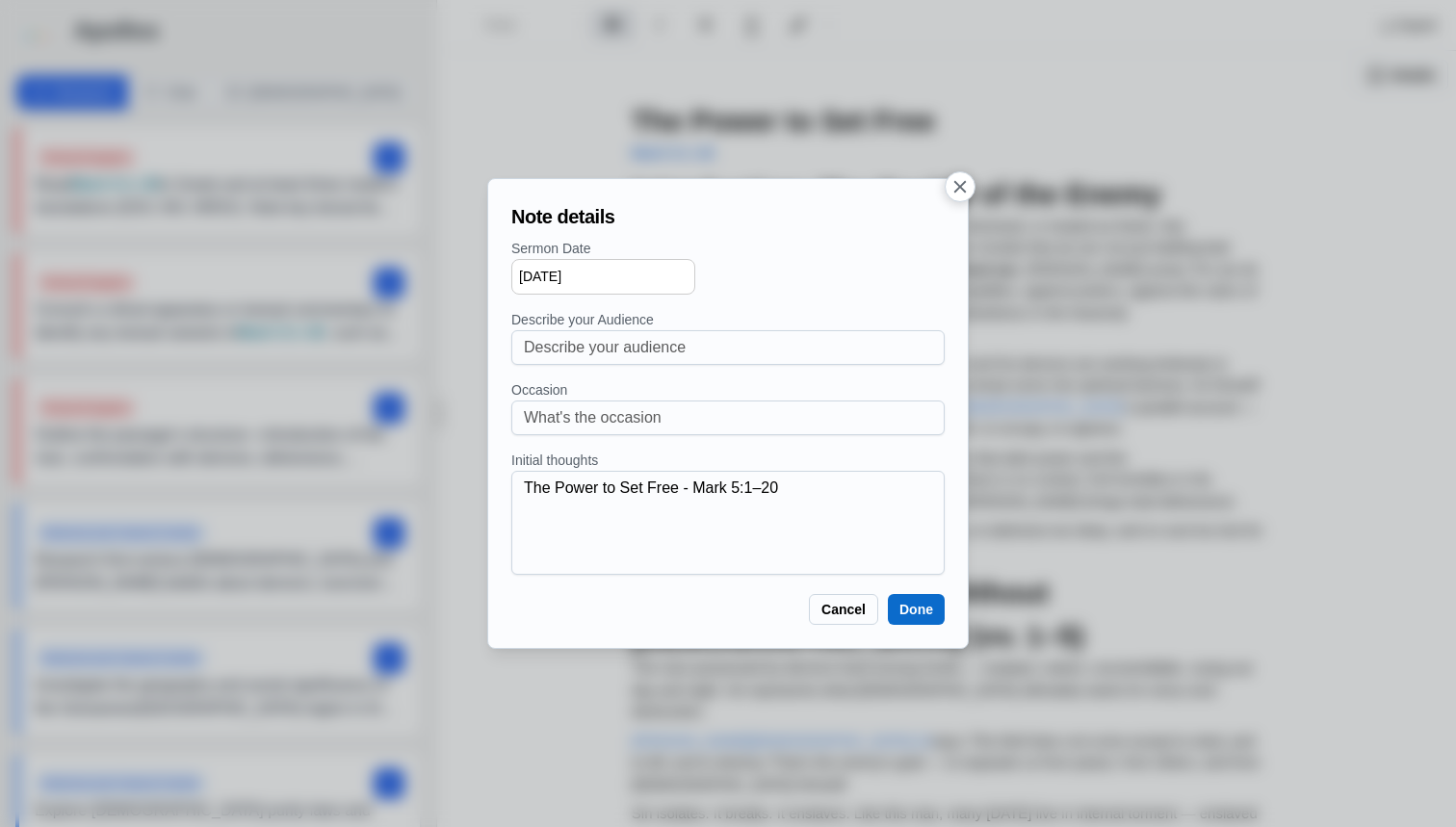
click at [926, 603] on button "Done" at bounding box center [916, 609] width 57 height 31
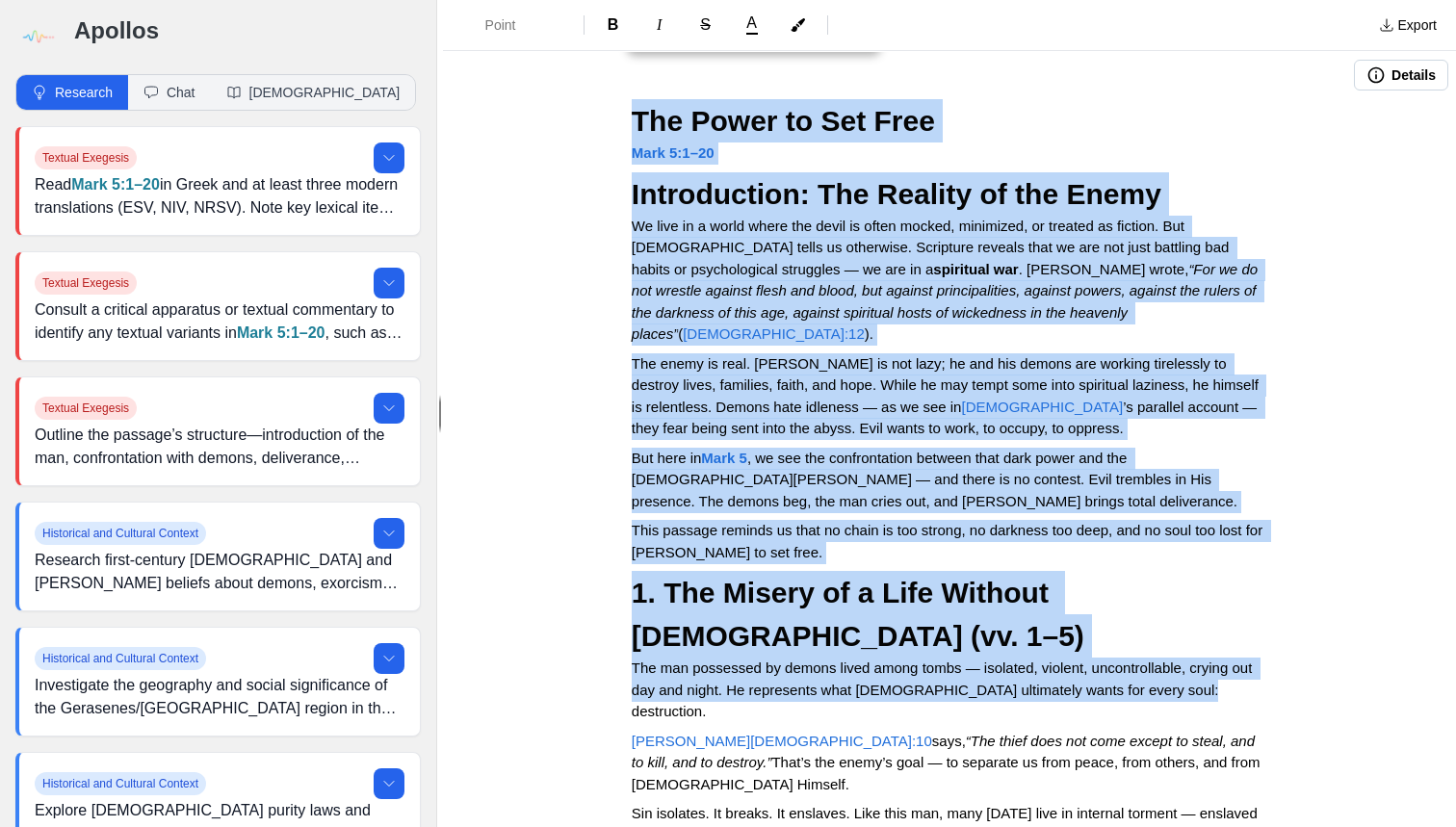
drag, startPoint x: 630, startPoint y: 111, endPoint x: 1248, endPoint y: 610, distance: 794.3
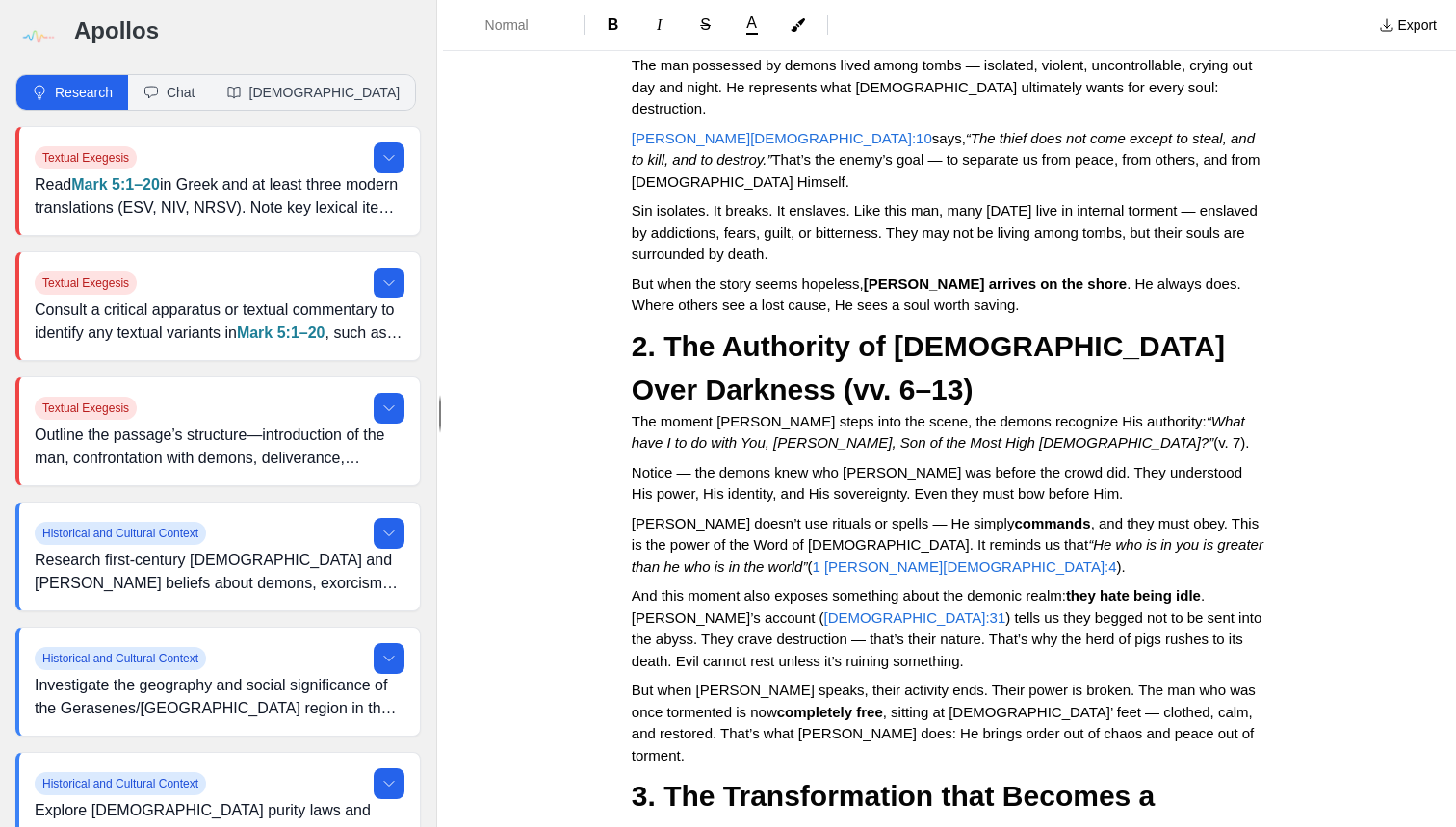
scroll to position [3, 1]
click at [1033, 464] on span "Notice — the demons knew who [PERSON_NAME] was before the crowd did. They under…" at bounding box center [939, 483] width 615 height 39
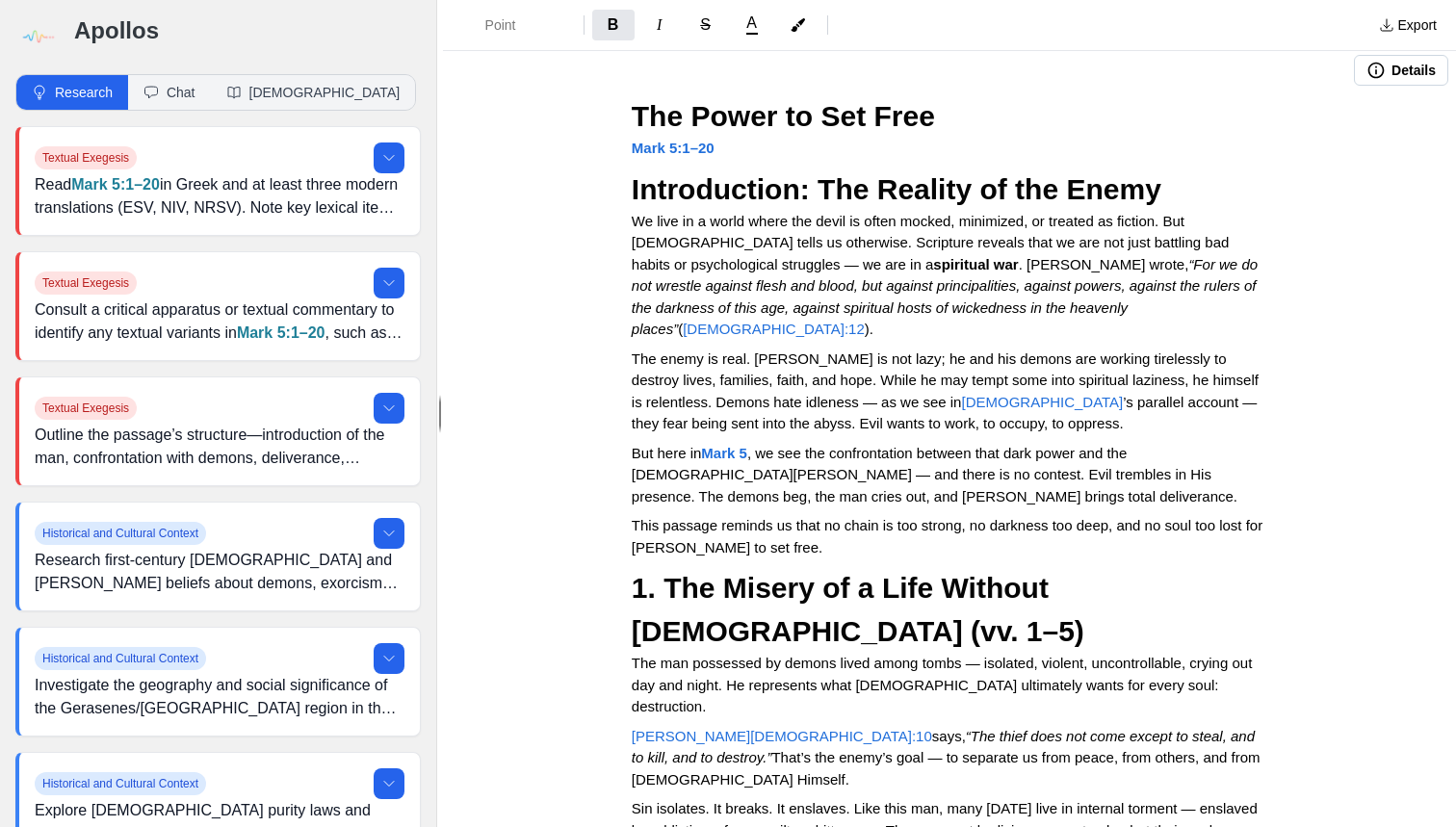
scroll to position [2, 0]
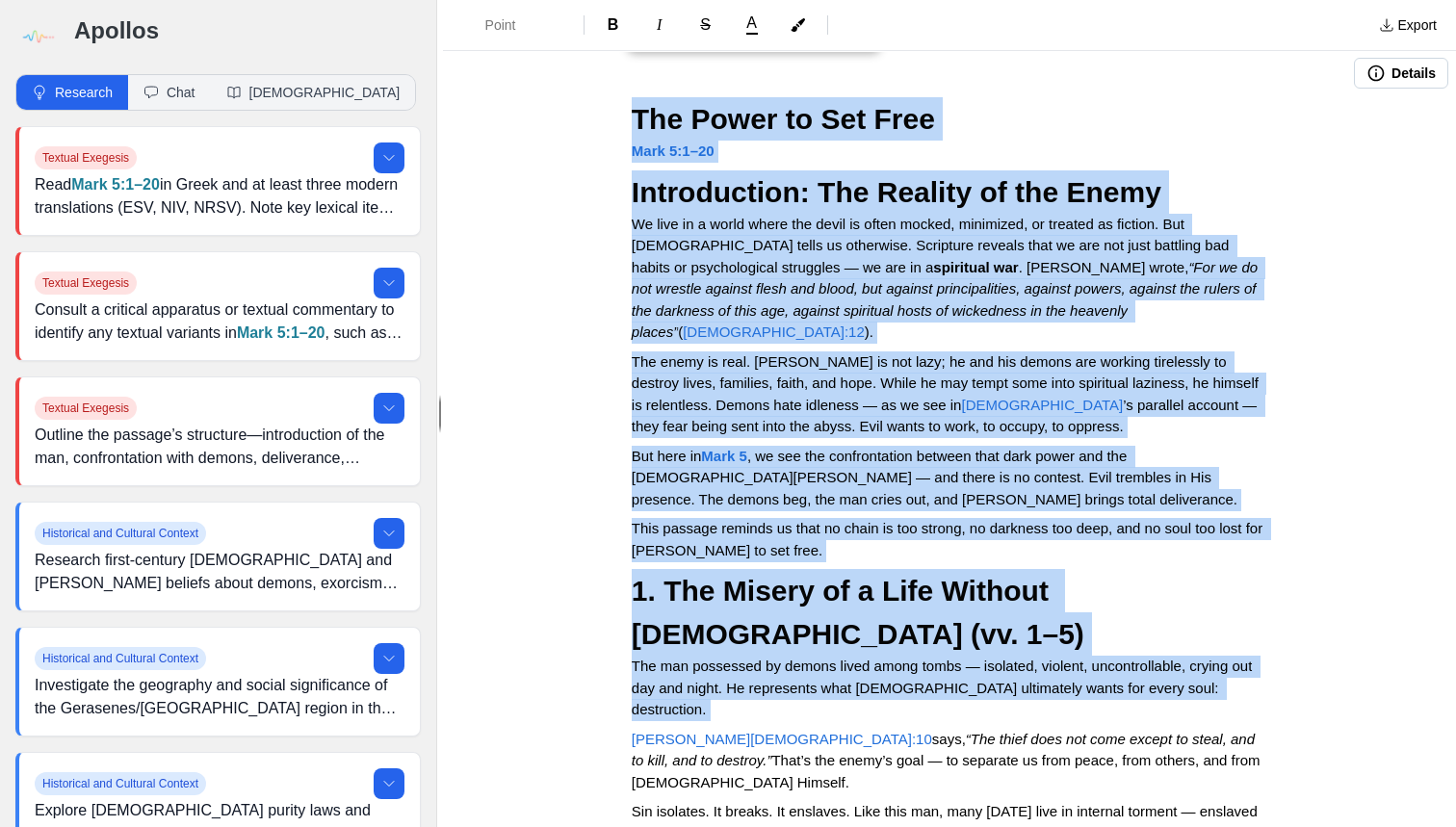
drag, startPoint x: 637, startPoint y: 108, endPoint x: 1308, endPoint y: 625, distance: 847.1
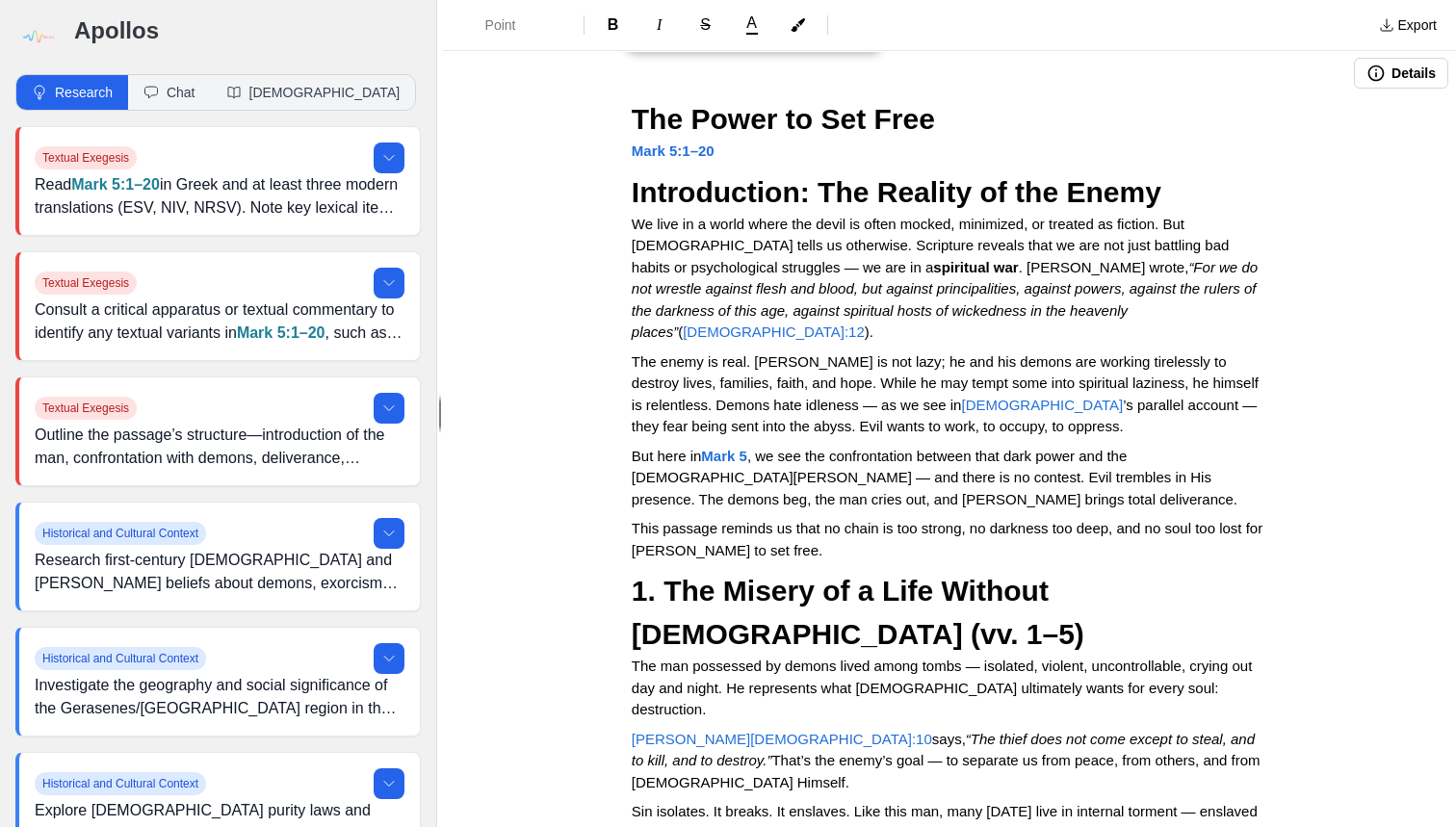
click at [634, 119] on strong "The Power to Set Free" at bounding box center [783, 119] width 303 height 32
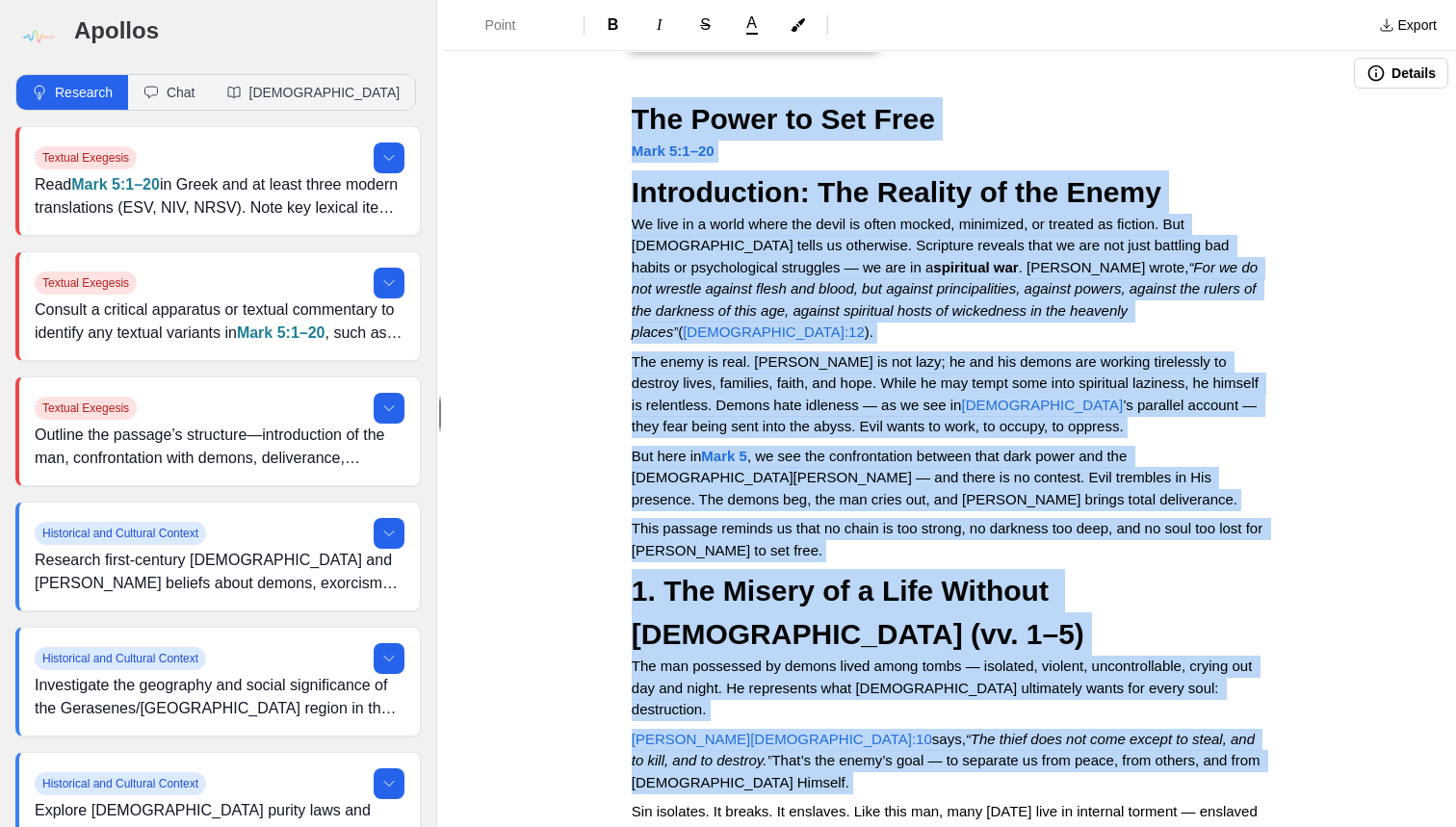
drag, startPoint x: 634, startPoint y: 119, endPoint x: 1267, endPoint y: 678, distance: 844.5
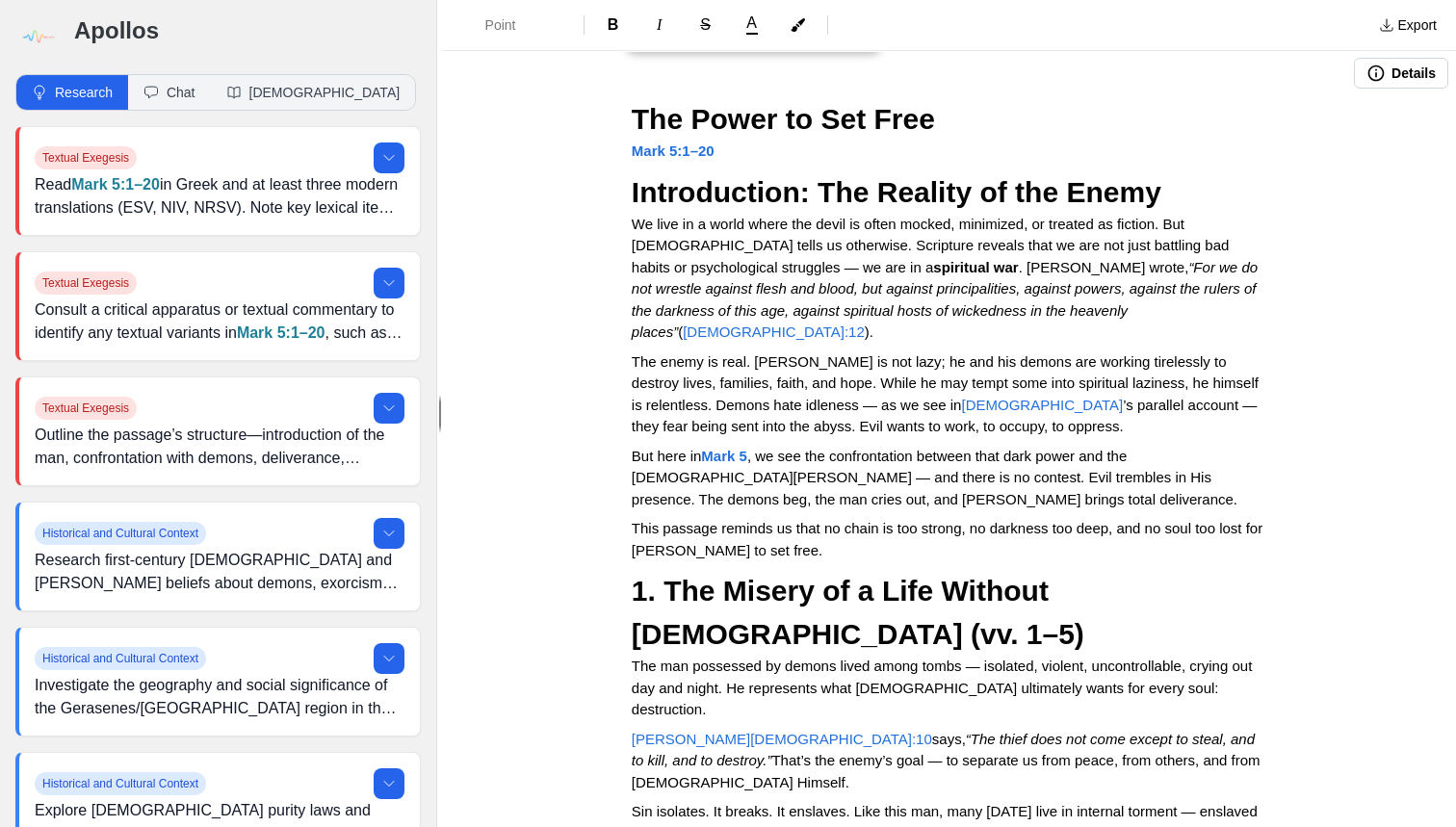
click at [1244, 125] on h2 "The Power to Set Free" at bounding box center [949, 119] width 636 height 44
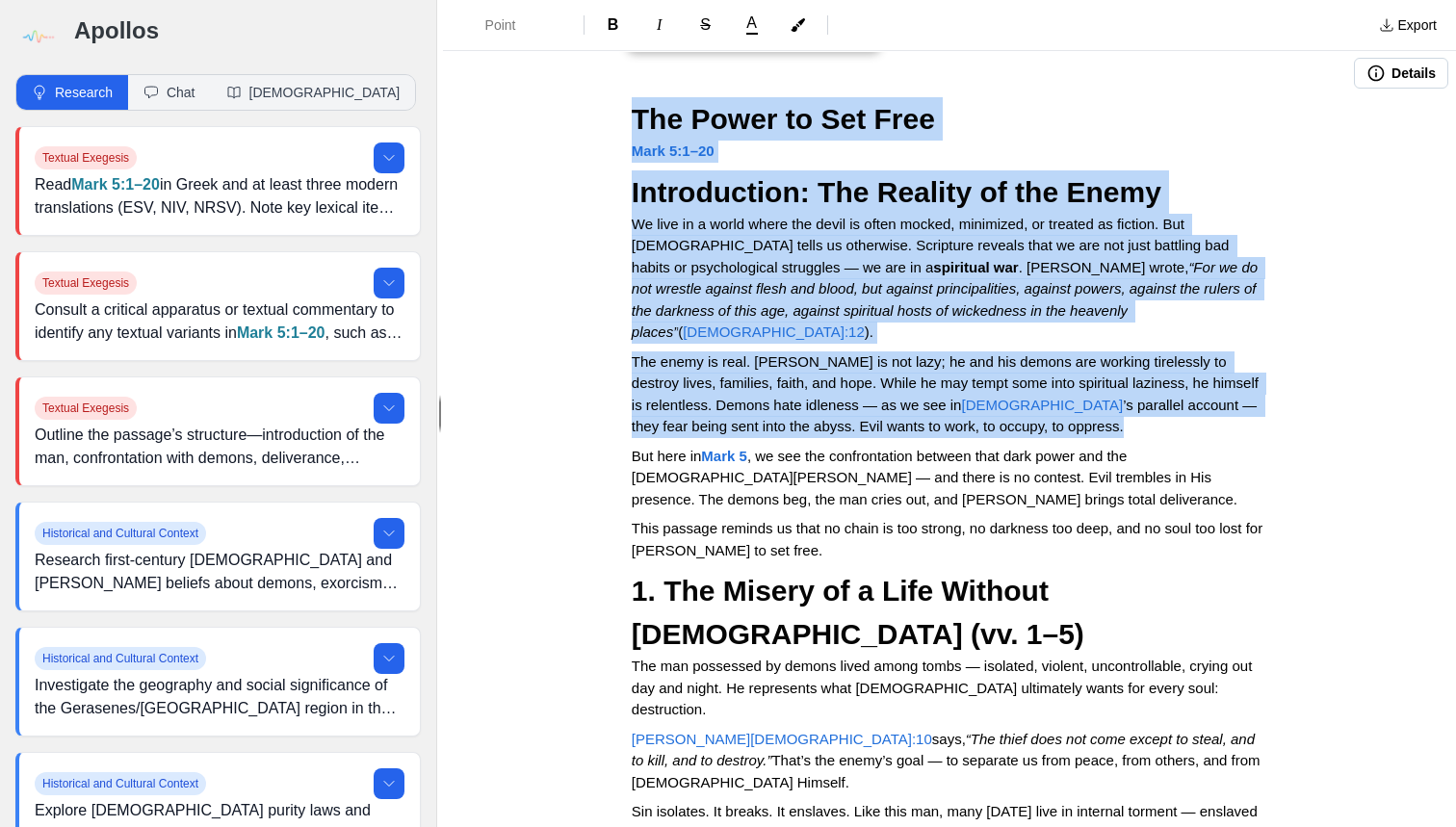
drag, startPoint x: 633, startPoint y: 118, endPoint x: 1293, endPoint y: 386, distance: 712.3
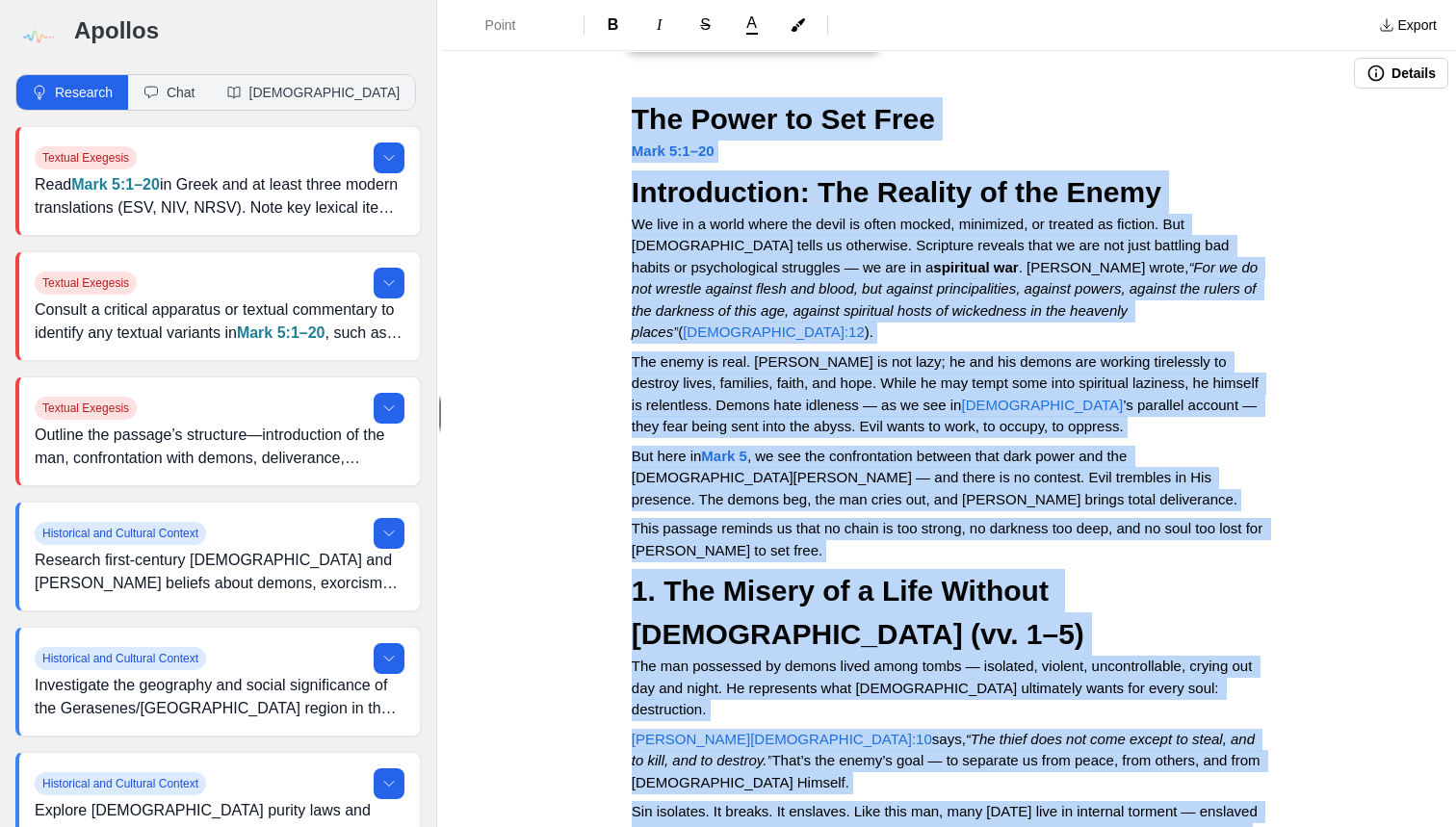
drag, startPoint x: 635, startPoint y: 115, endPoint x: 1260, endPoint y: 757, distance: 896.0
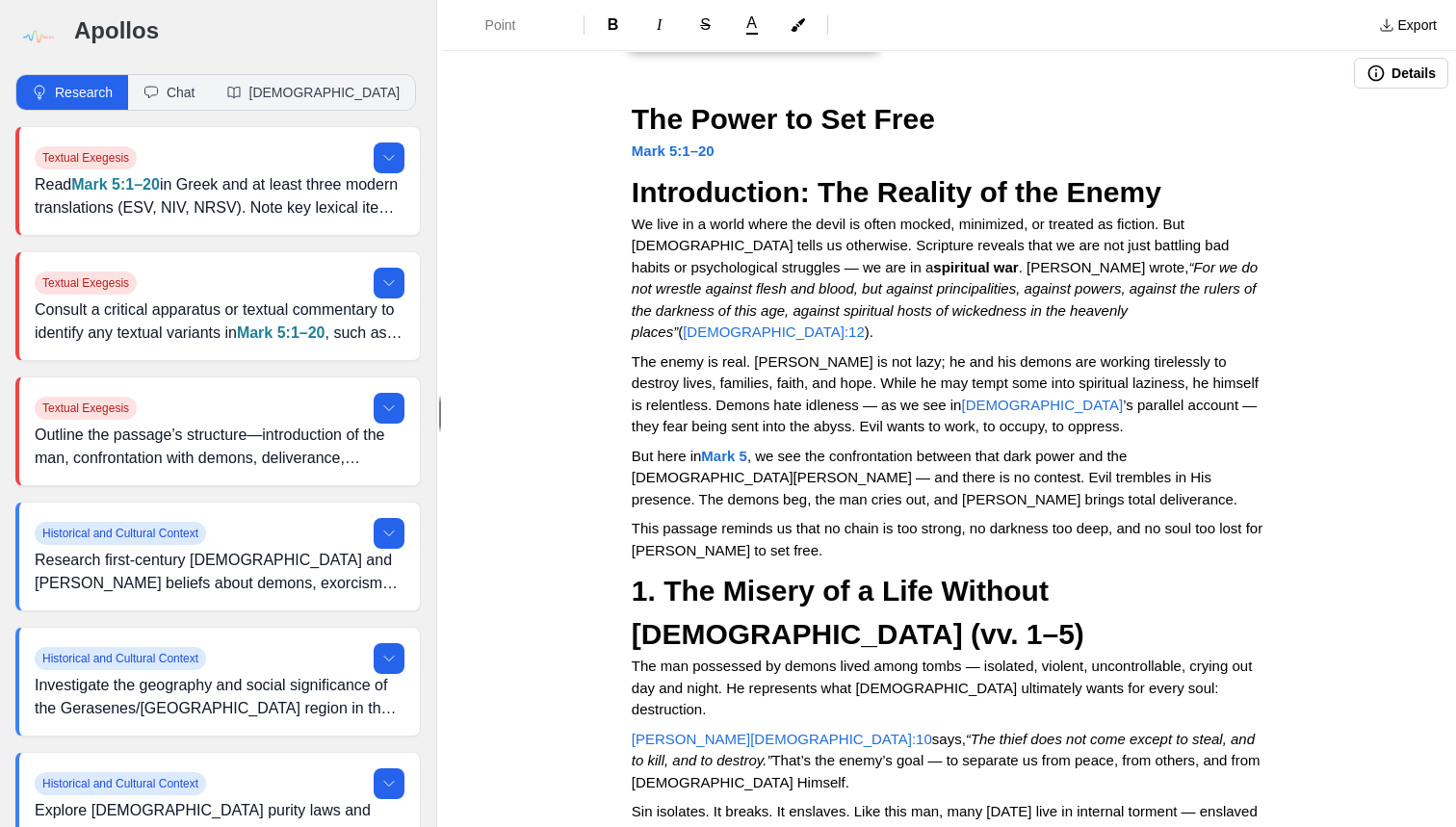
click at [1117, 122] on h2 "The Power to Set Free" at bounding box center [949, 119] width 636 height 44
click at [1368, 81] on icon "button" at bounding box center [1375, 73] width 19 height 19
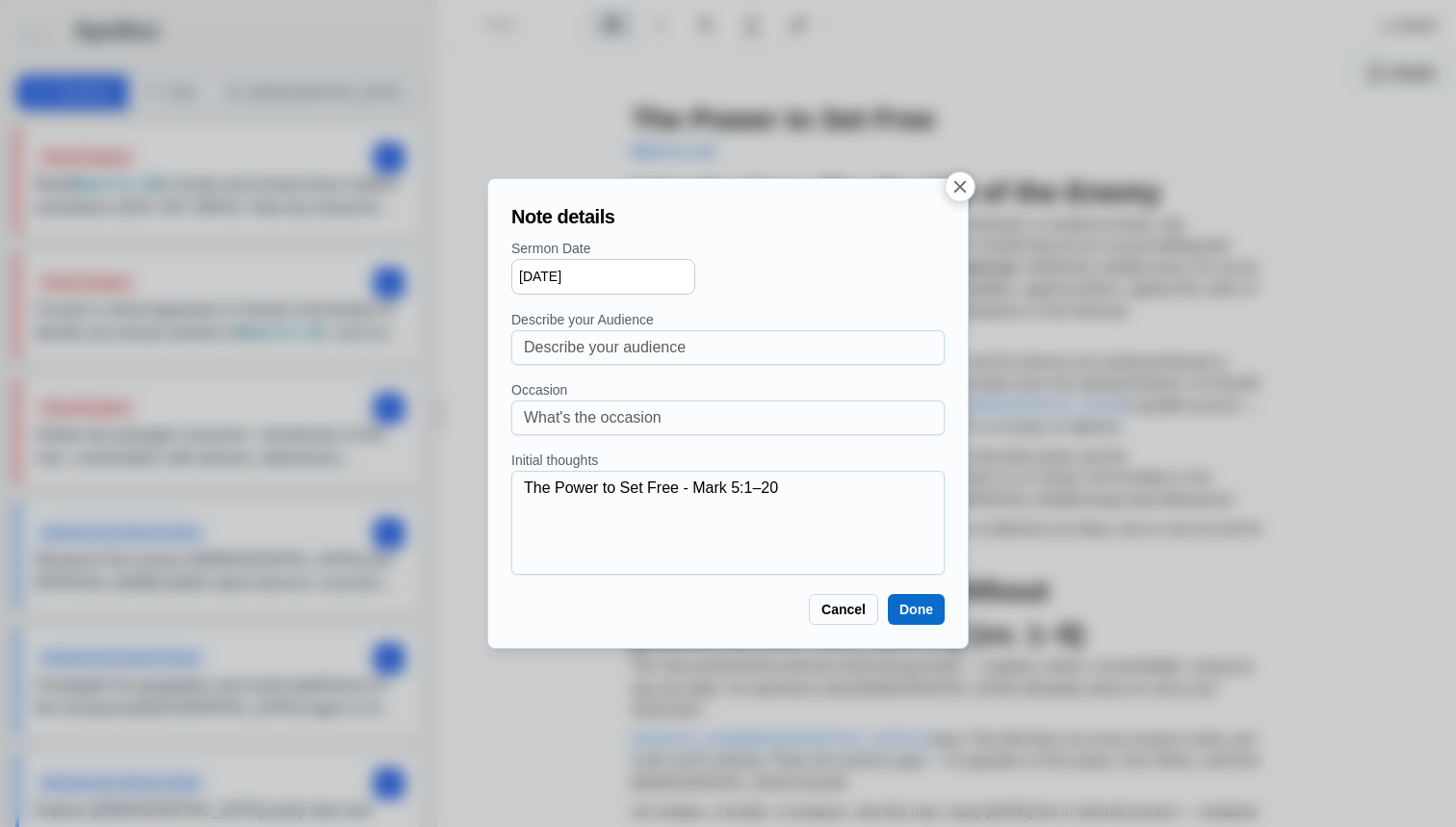
click at [898, 602] on button "Done" at bounding box center [916, 609] width 57 height 31
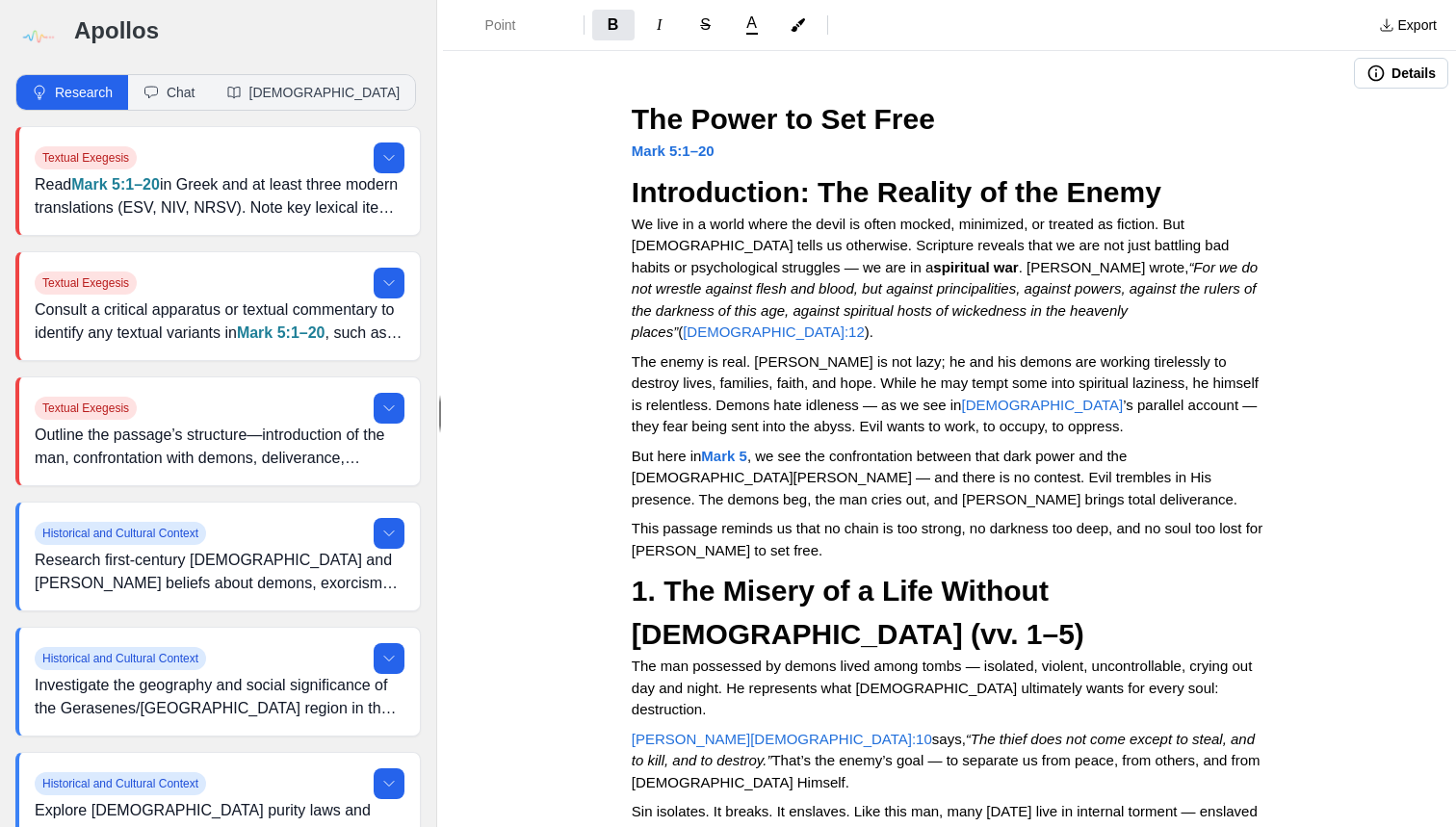
click at [40, 29] on img at bounding box center [37, 37] width 44 height 44
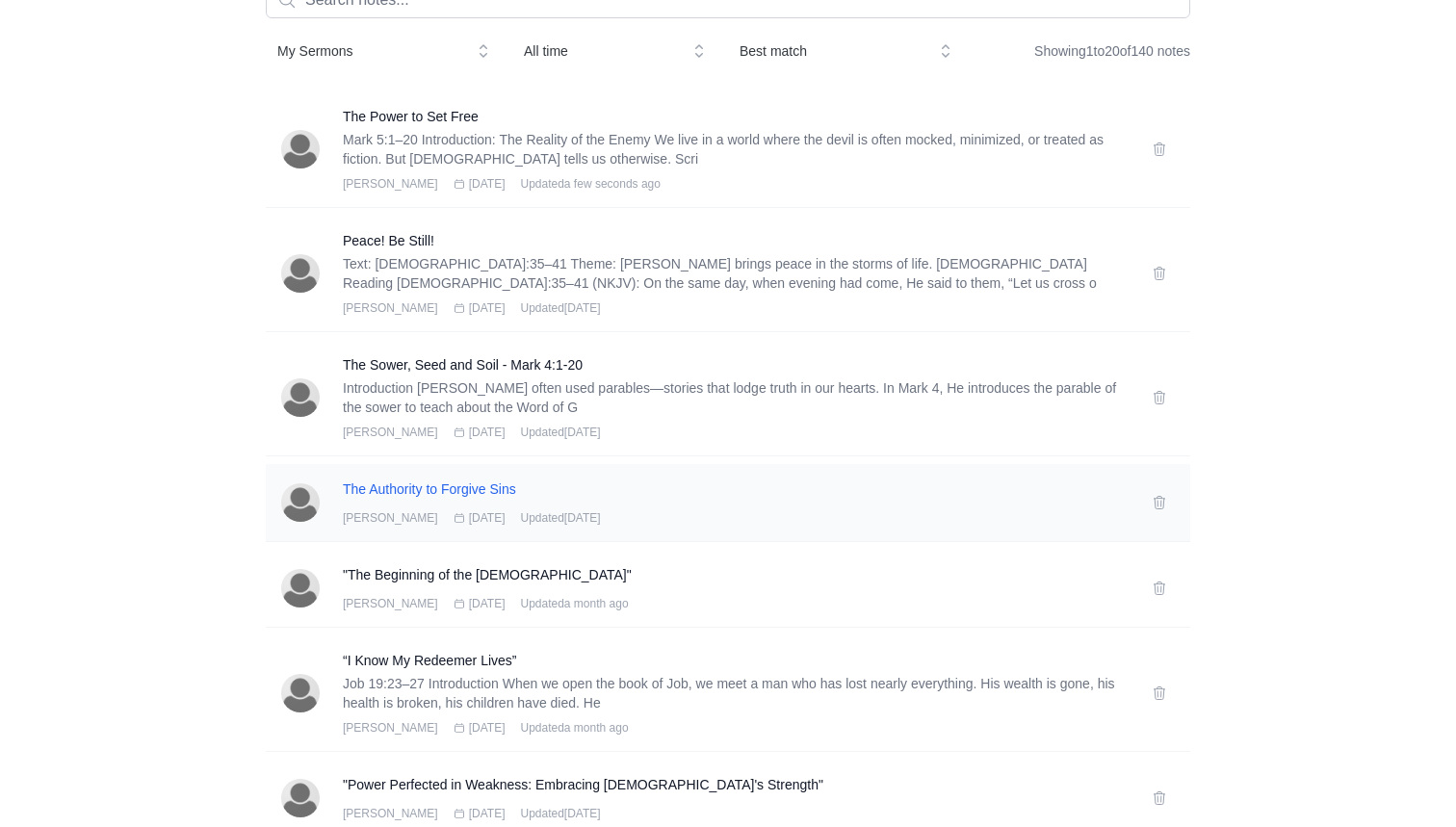
scroll to position [166, 0]
